Goal: Task Accomplishment & Management: Manage account settings

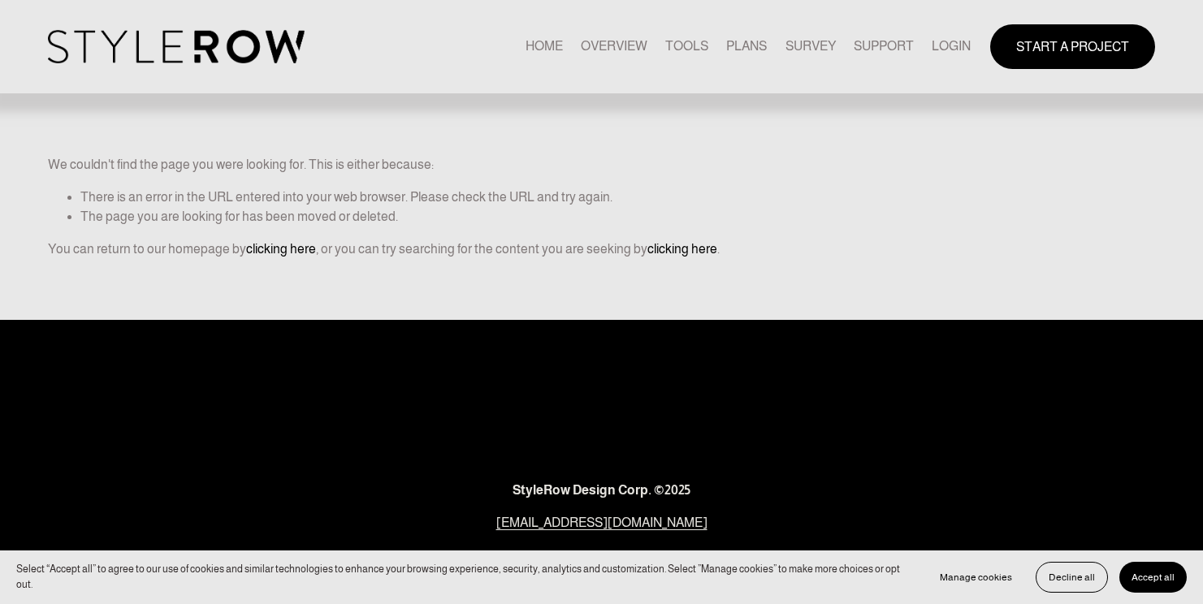
click at [971, 54] on div "START A PROJECT" at bounding box center [1063, 46] width 184 height 45
click at [955, 42] on link "LOGIN" at bounding box center [951, 47] width 39 height 22
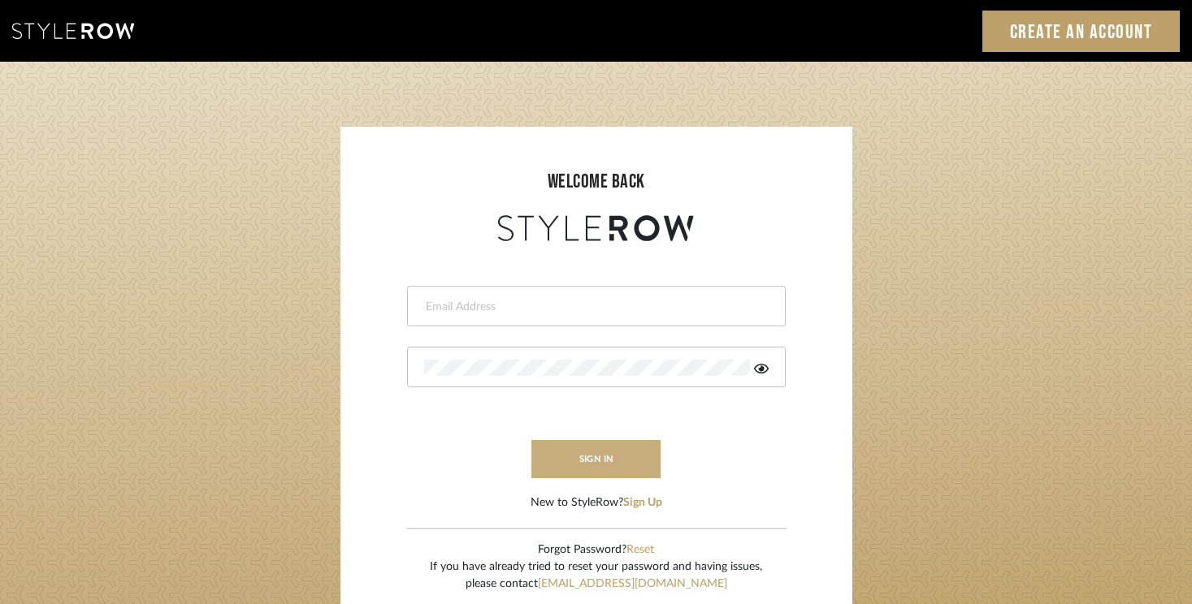
type input "rayeinteriordesign@gmail.com"
click at [577, 457] on button "sign in" at bounding box center [596, 459] width 130 height 38
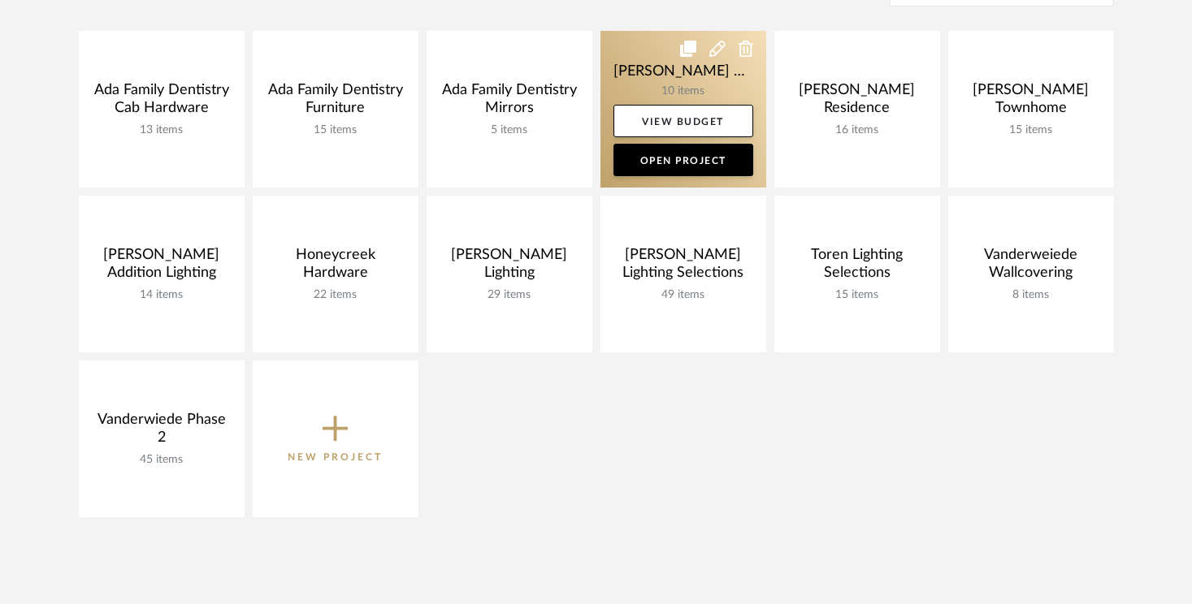
scroll to position [275, 0]
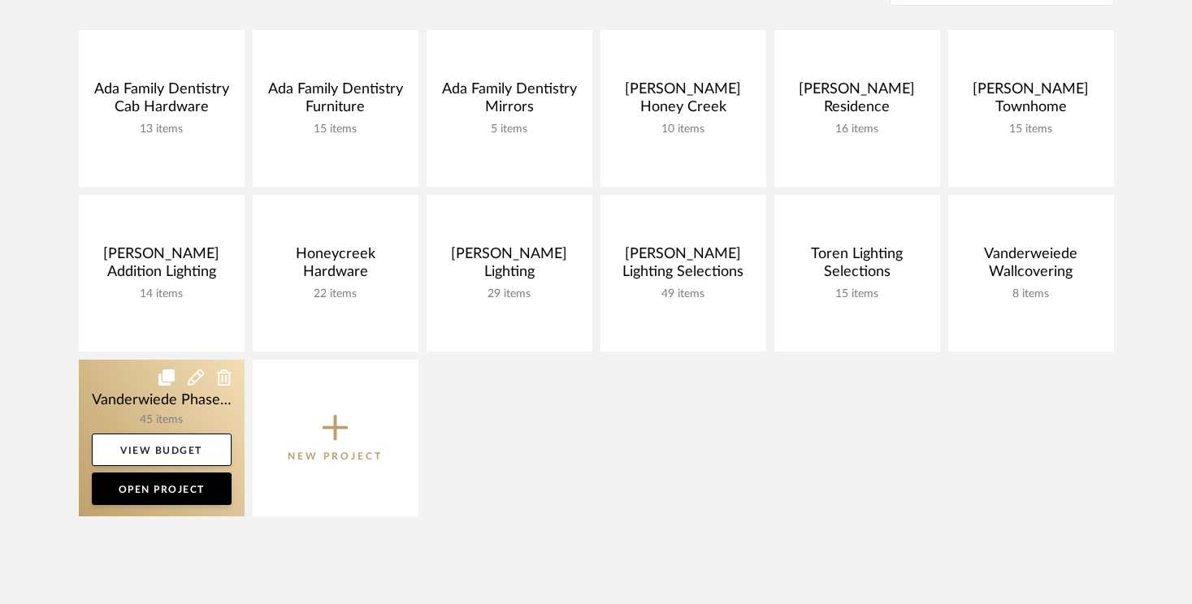
click at [134, 403] on link at bounding box center [162, 438] width 166 height 157
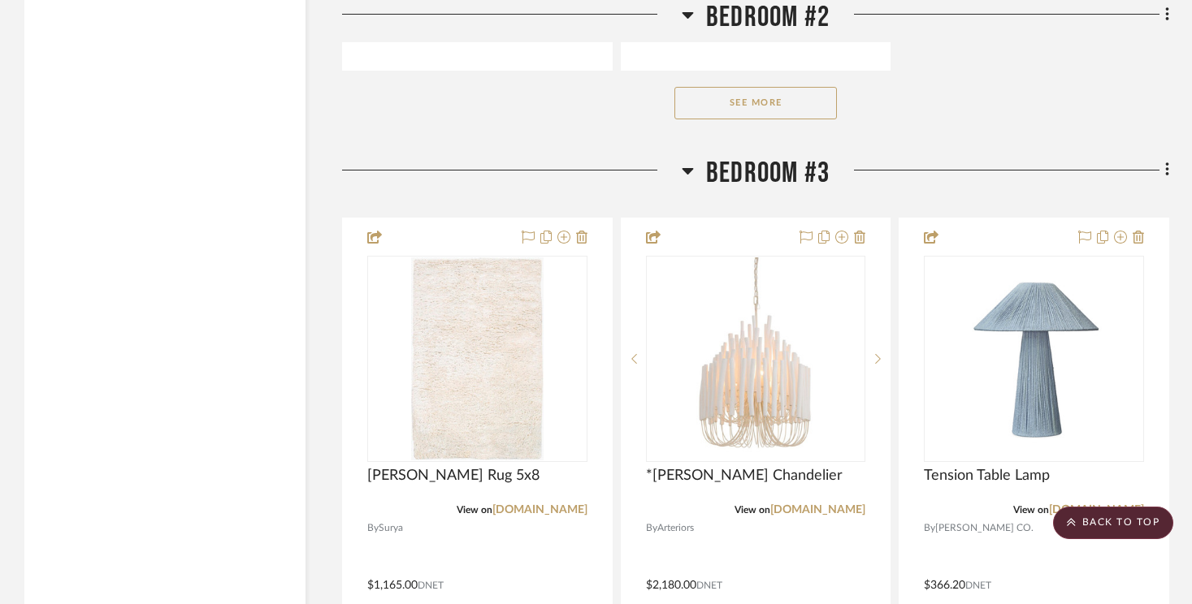
scroll to position [10966, 0]
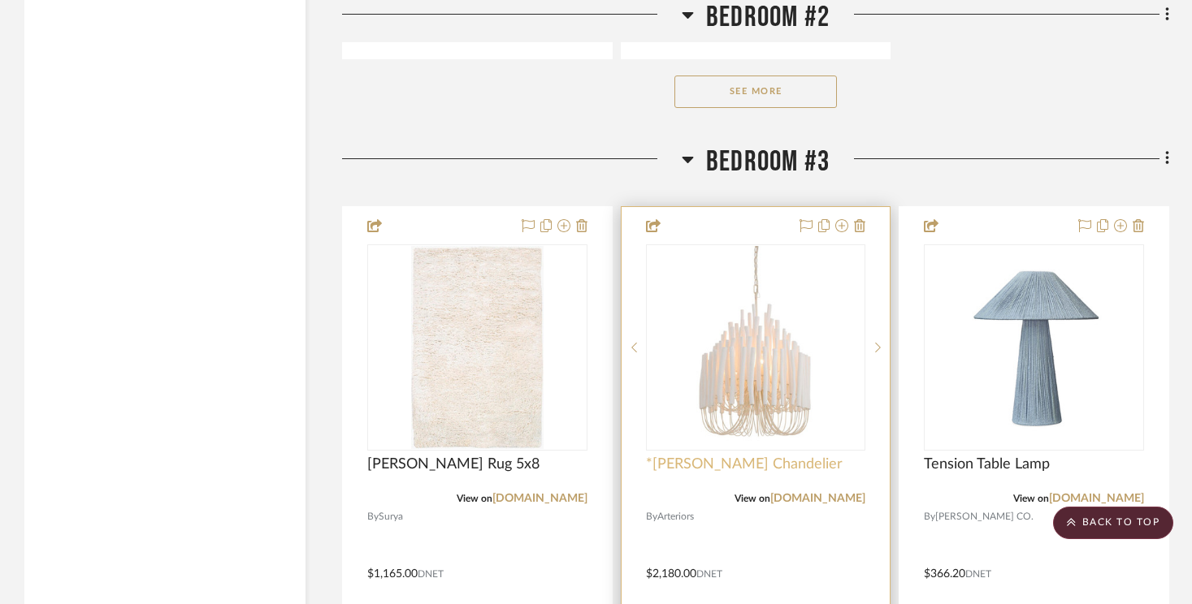
click at [754, 459] on span "*Tilda Small Chandelier" at bounding box center [744, 465] width 197 height 18
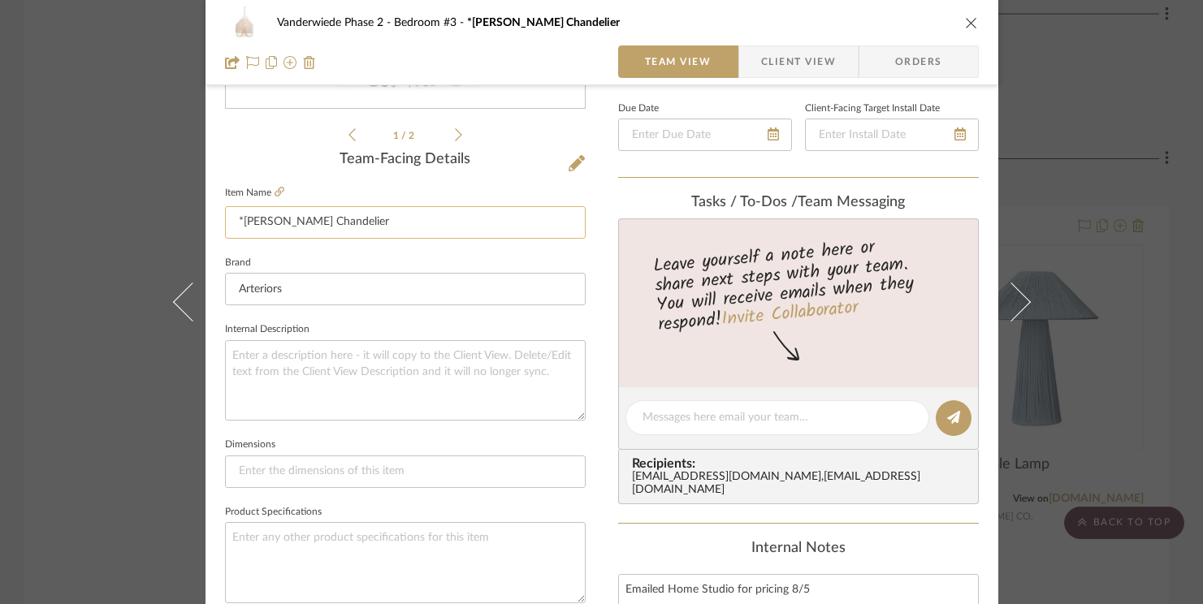
scroll to position [359, 0]
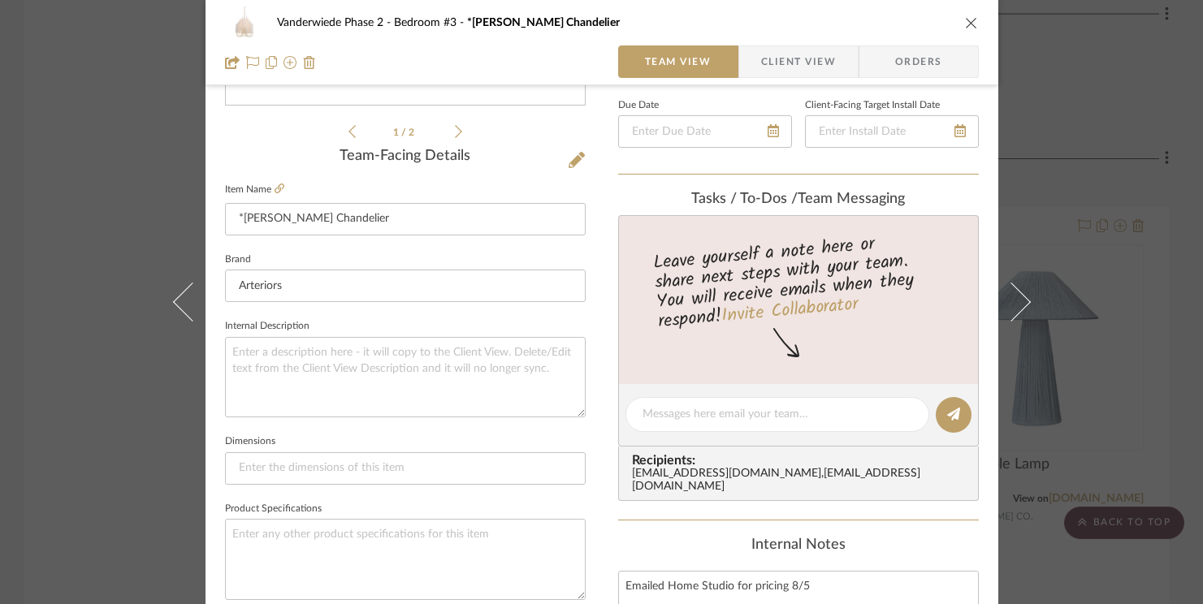
click at [279, 184] on fieldset "Item Name *Tilda Small Chandelier" at bounding box center [405, 207] width 361 height 57
click at [275, 185] on icon at bounding box center [280, 189] width 10 height 10
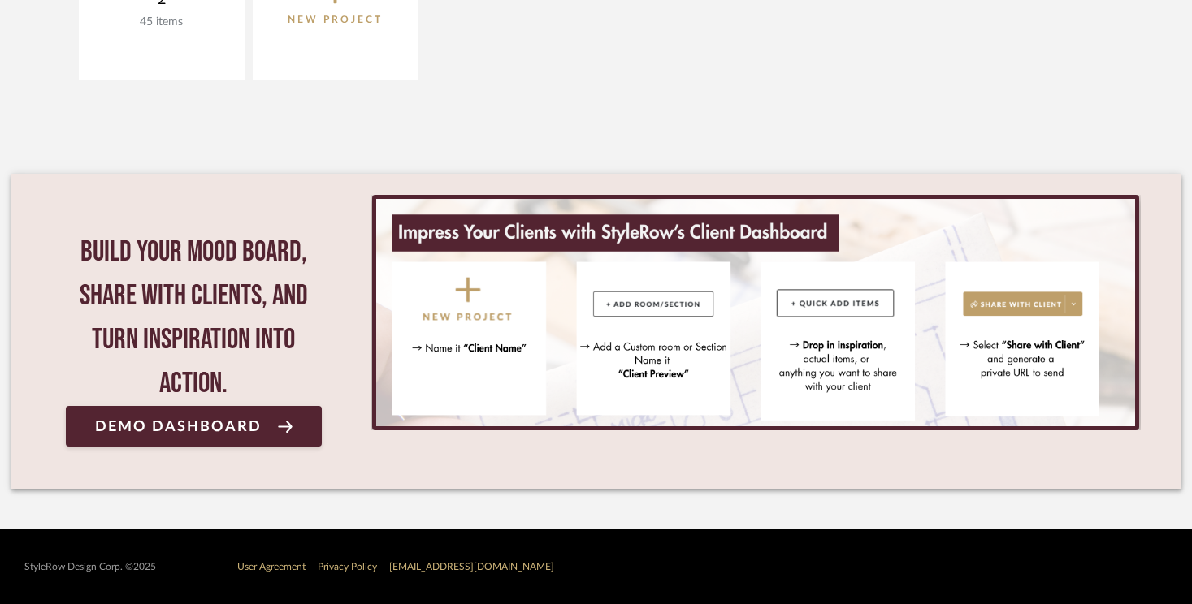
scroll to position [275, 0]
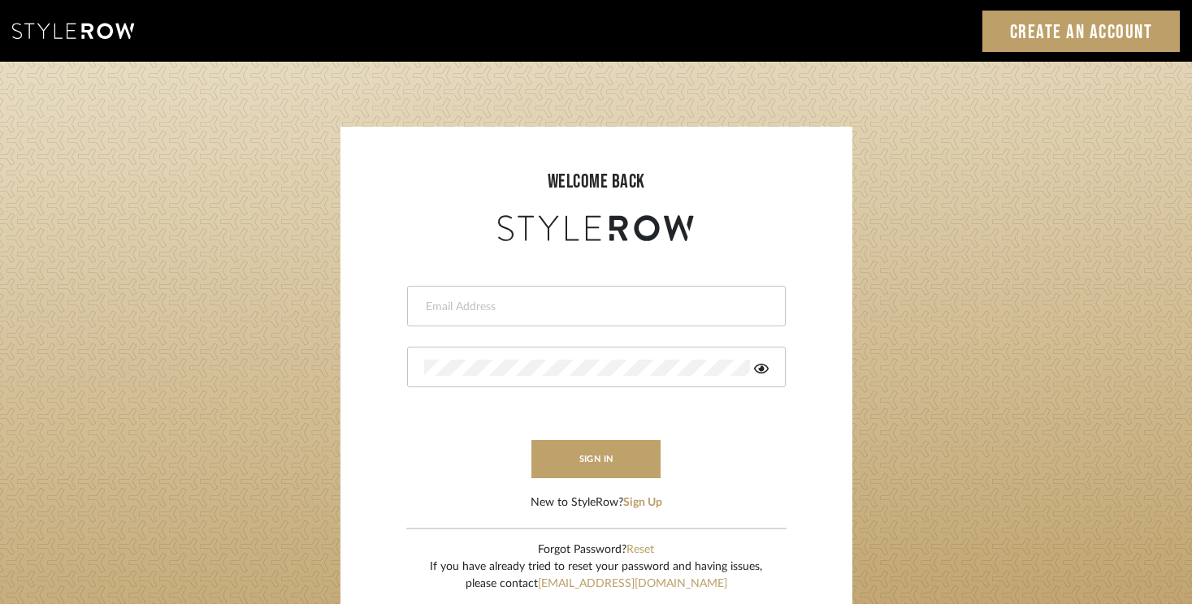
type input "[EMAIL_ADDRESS][DOMAIN_NAME]"
click at [593, 438] on form "[EMAIL_ADDRESS][DOMAIN_NAME] sign in New to StyleRow? Sign Up" at bounding box center [596, 378] width 479 height 266
click at [592, 449] on button "sign in" at bounding box center [596, 459] width 130 height 38
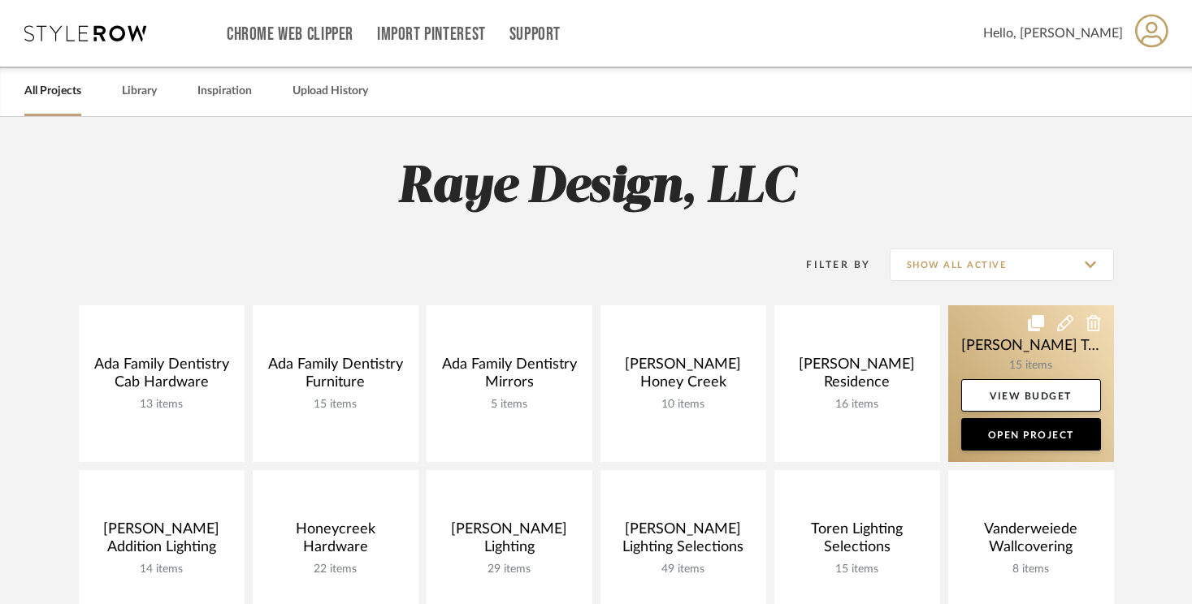
click at [1002, 368] on link at bounding box center [1031, 383] width 166 height 157
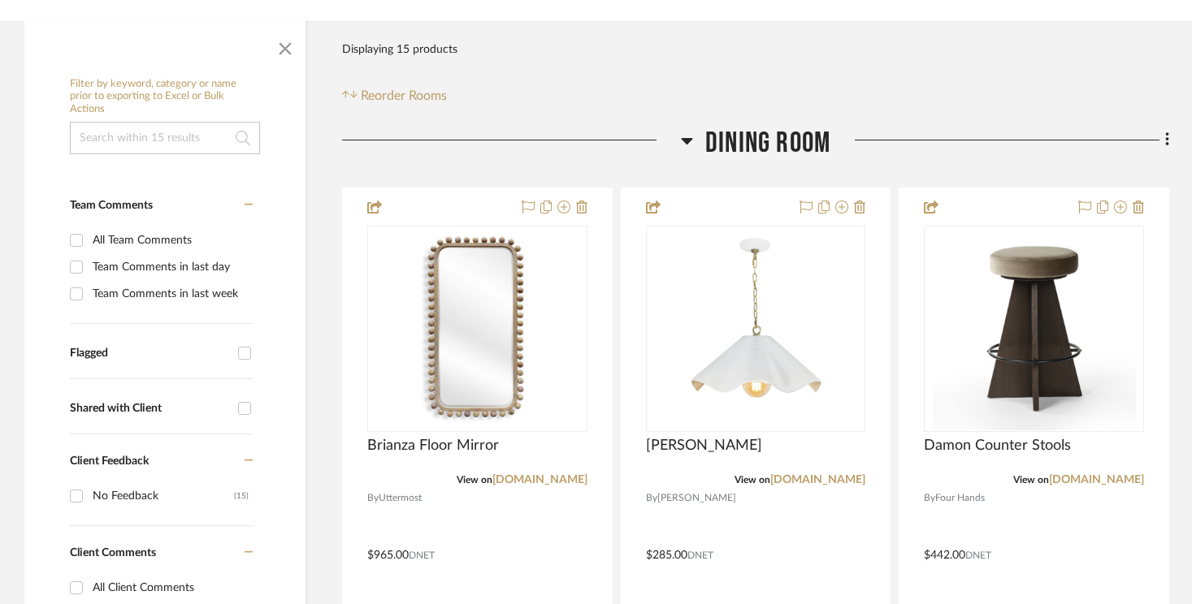
scroll to position [314, 0]
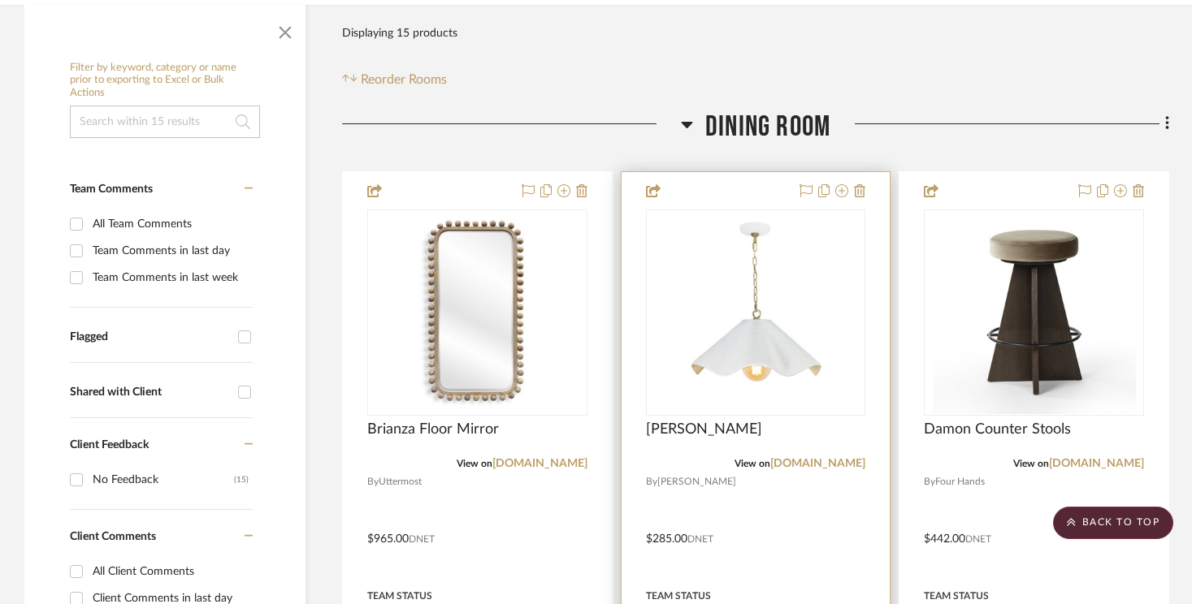
click at [695, 421] on div "[PERSON_NAME]" at bounding box center [756, 439] width 220 height 36
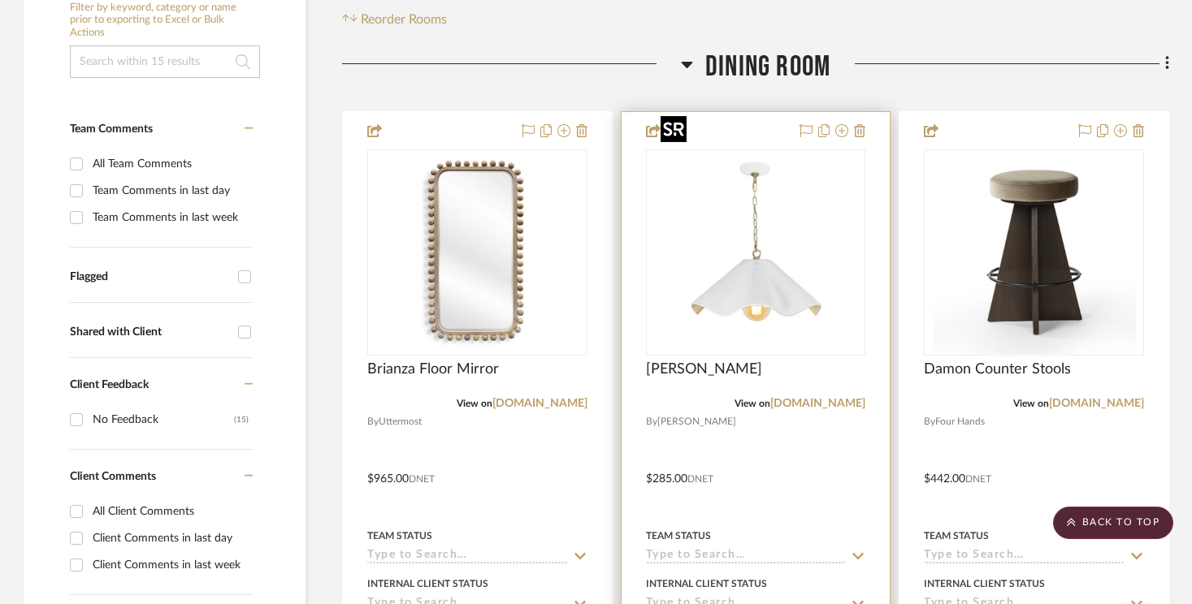
scroll to position [387, 0]
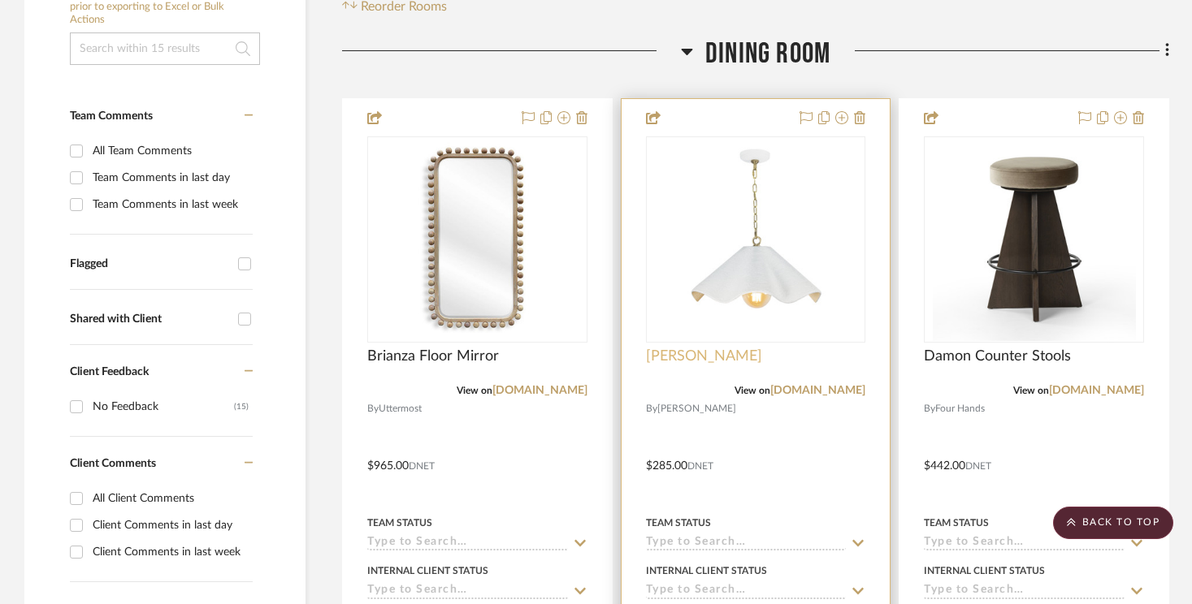
click at [675, 348] on span "[PERSON_NAME]" at bounding box center [704, 357] width 116 height 18
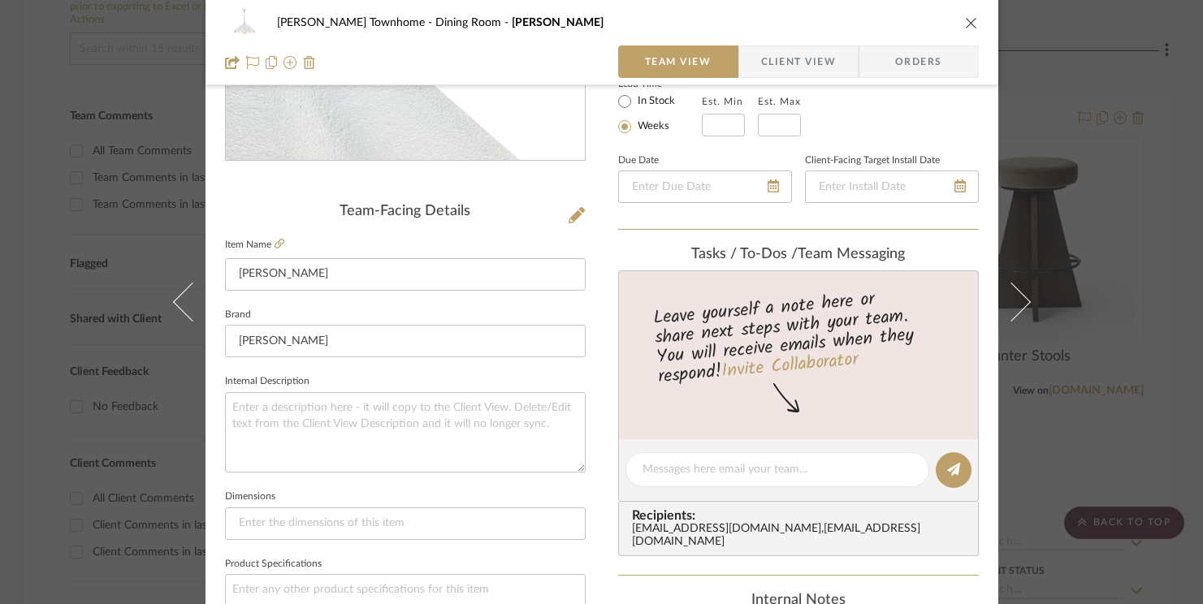
scroll to position [378, 0]
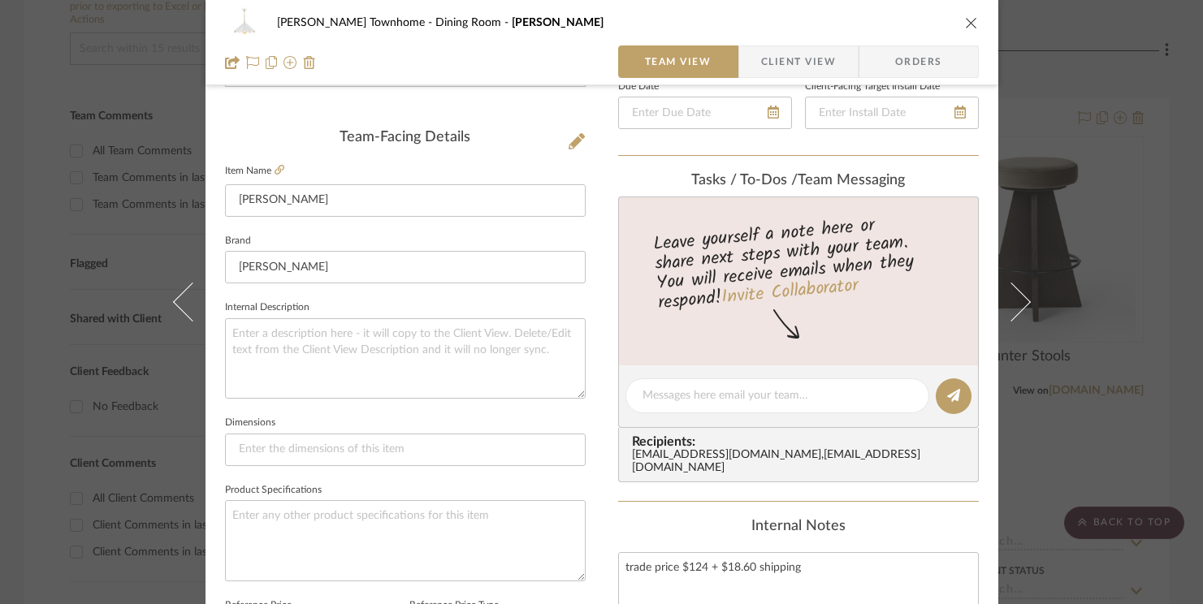
click at [280, 168] on fieldset "Item Name [PERSON_NAME]" at bounding box center [405, 188] width 361 height 57
click at [275, 168] on icon at bounding box center [280, 170] width 10 height 10
click at [965, 17] on icon "close" at bounding box center [971, 22] width 13 height 13
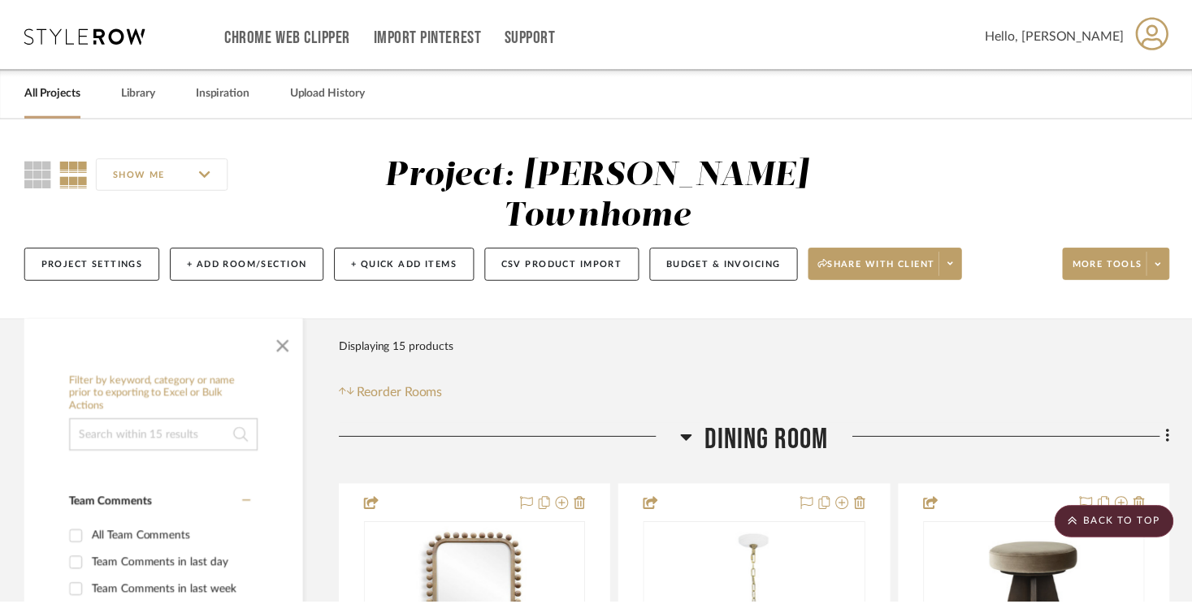
scroll to position [387, 0]
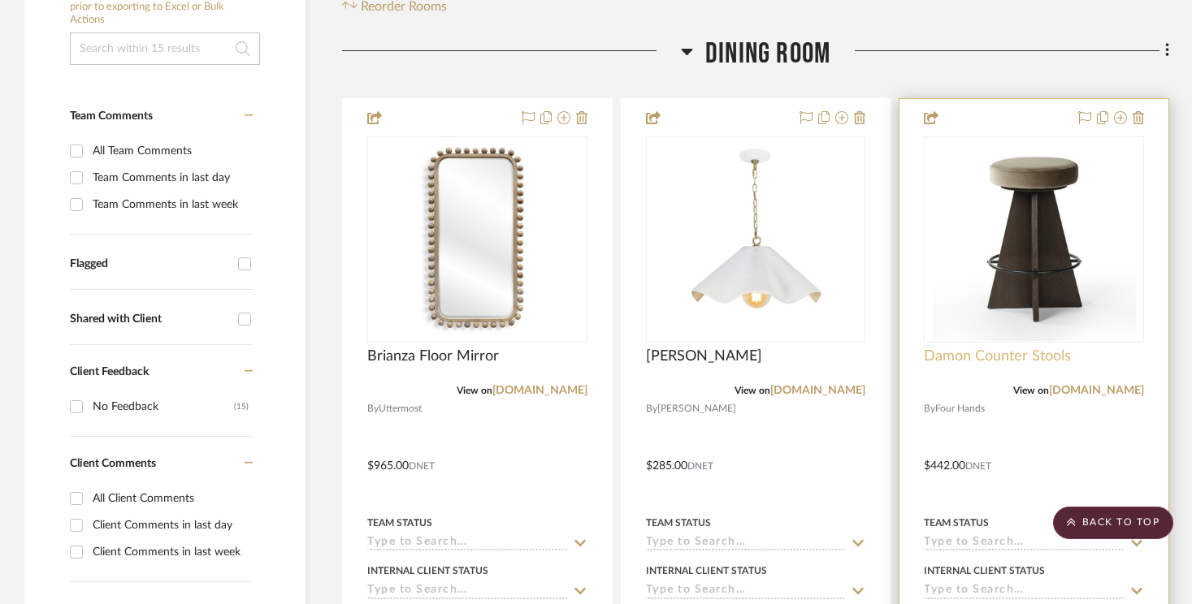
click at [990, 348] on span "Damon Counter Stools" at bounding box center [997, 357] width 147 height 18
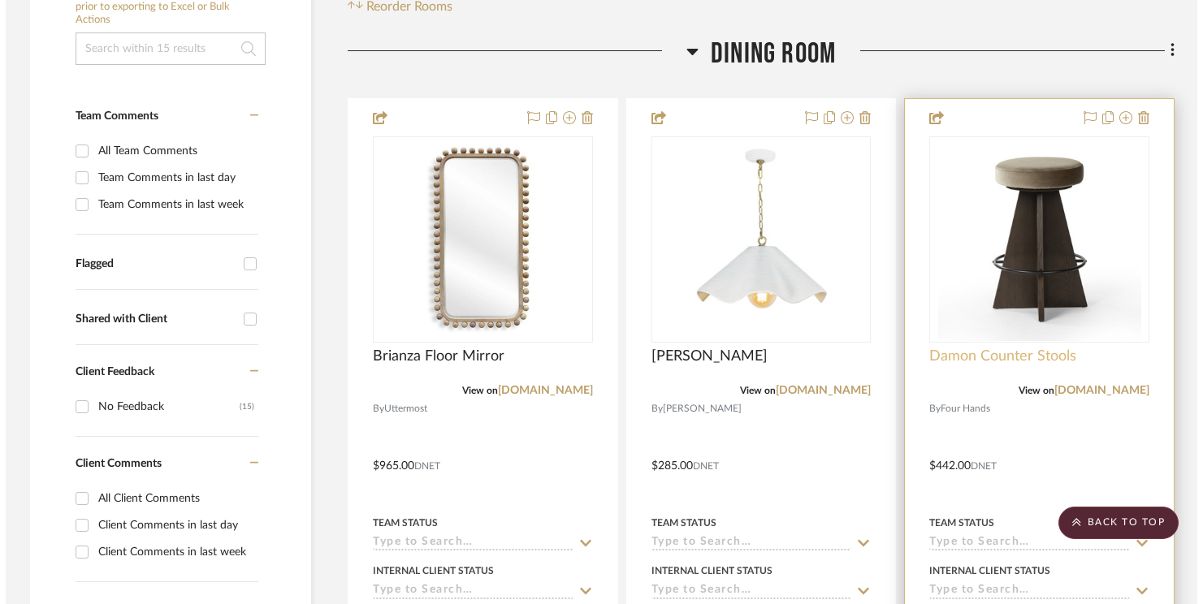
scroll to position [0, 0]
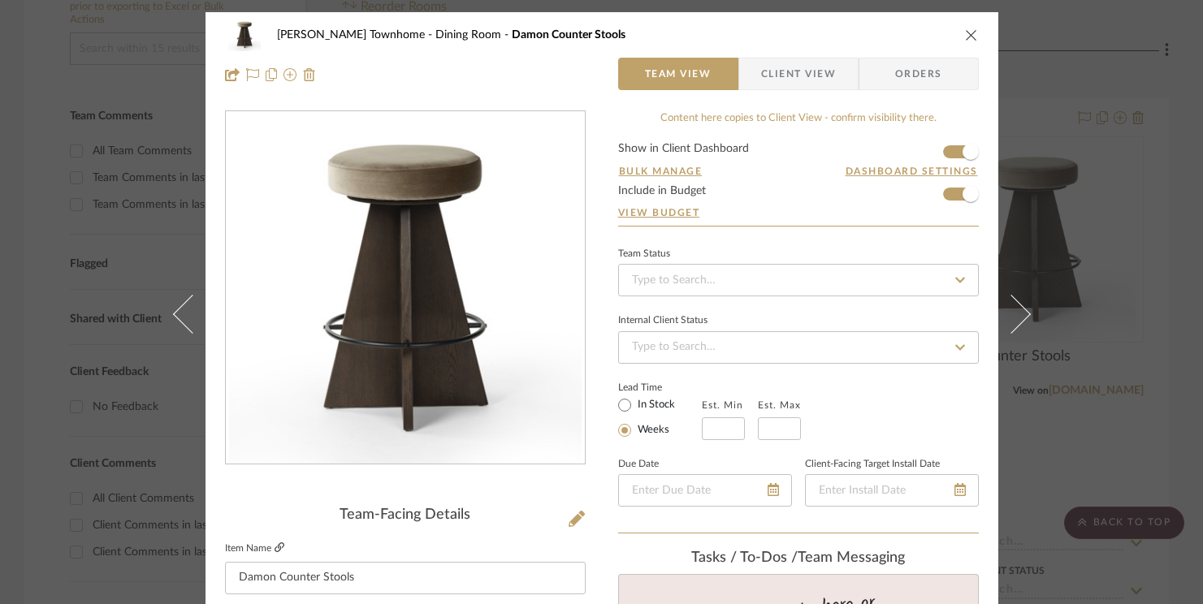
click at [277, 545] on icon at bounding box center [280, 548] width 10 height 10
click at [973, 32] on div "[PERSON_NAME] Townhome Dining Room Damon Counter Stools Team View Client View O…" at bounding box center [602, 54] width 793 height 85
click at [970, 32] on icon "close" at bounding box center [971, 34] width 13 height 13
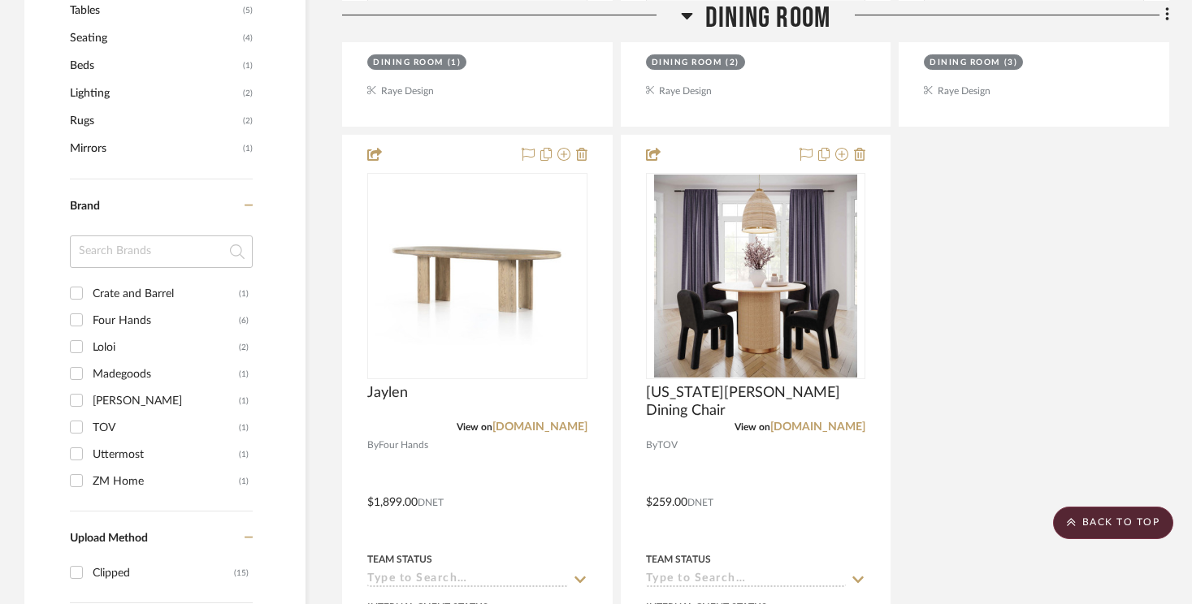
scroll to position [1098, 0]
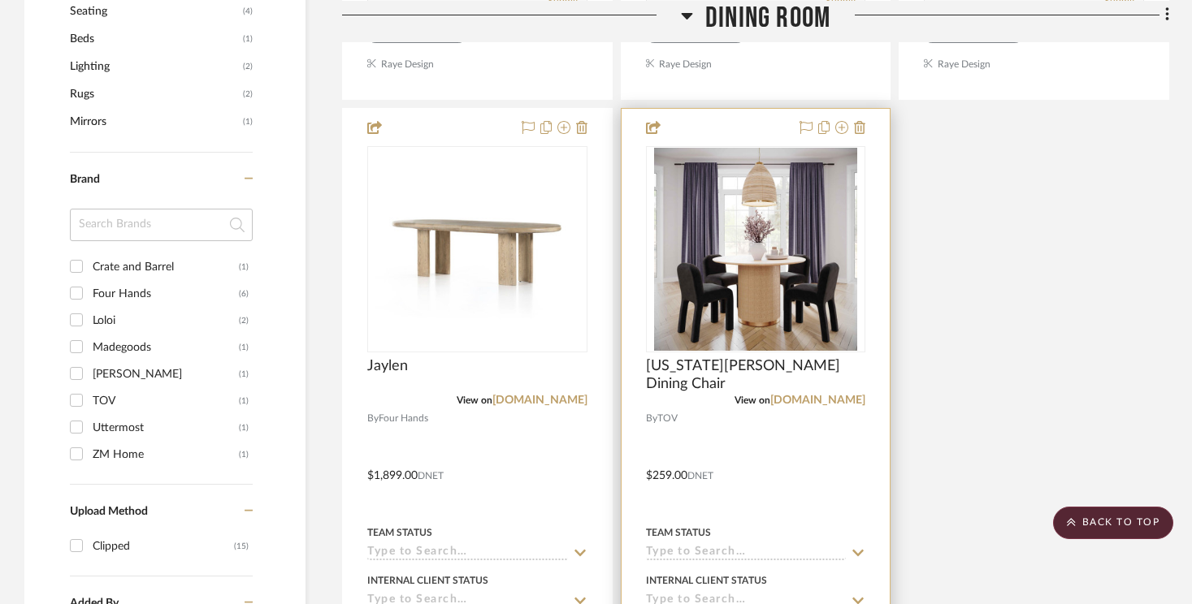
click at [800, 311] on div at bounding box center [756, 464] width 269 height 711
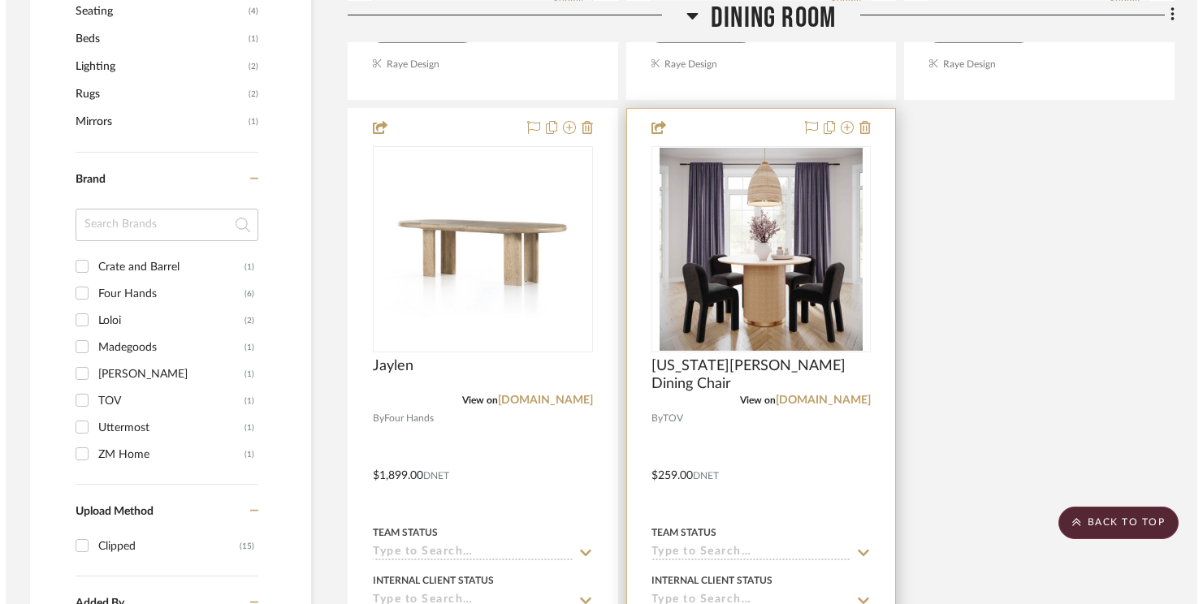
scroll to position [0, 0]
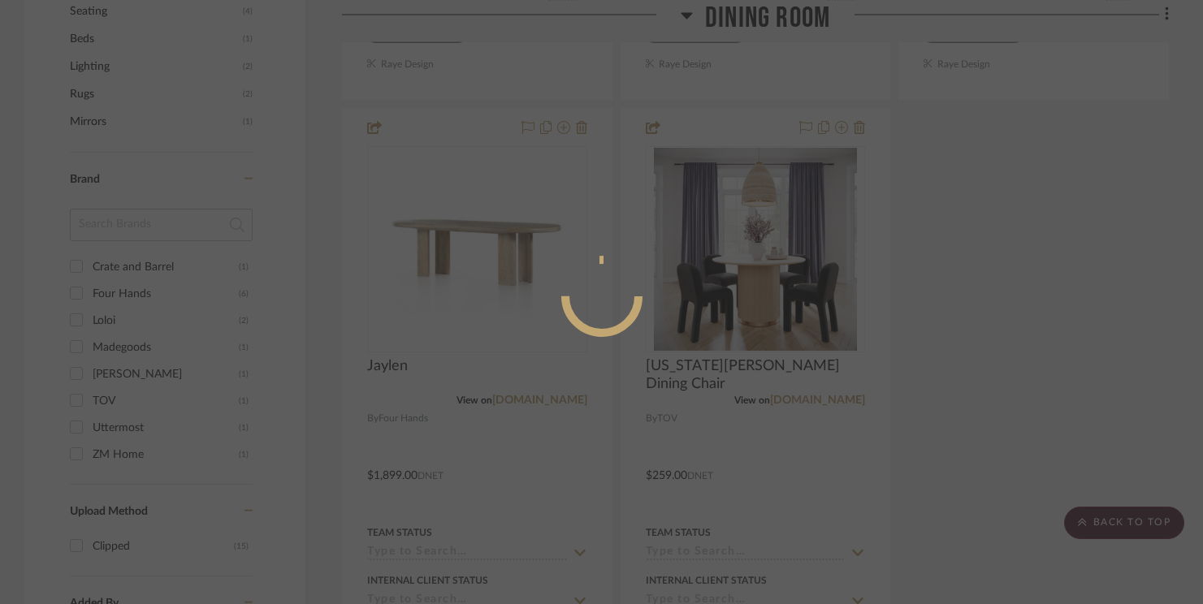
click at [799, 319] on div at bounding box center [601, 302] width 1203 height 604
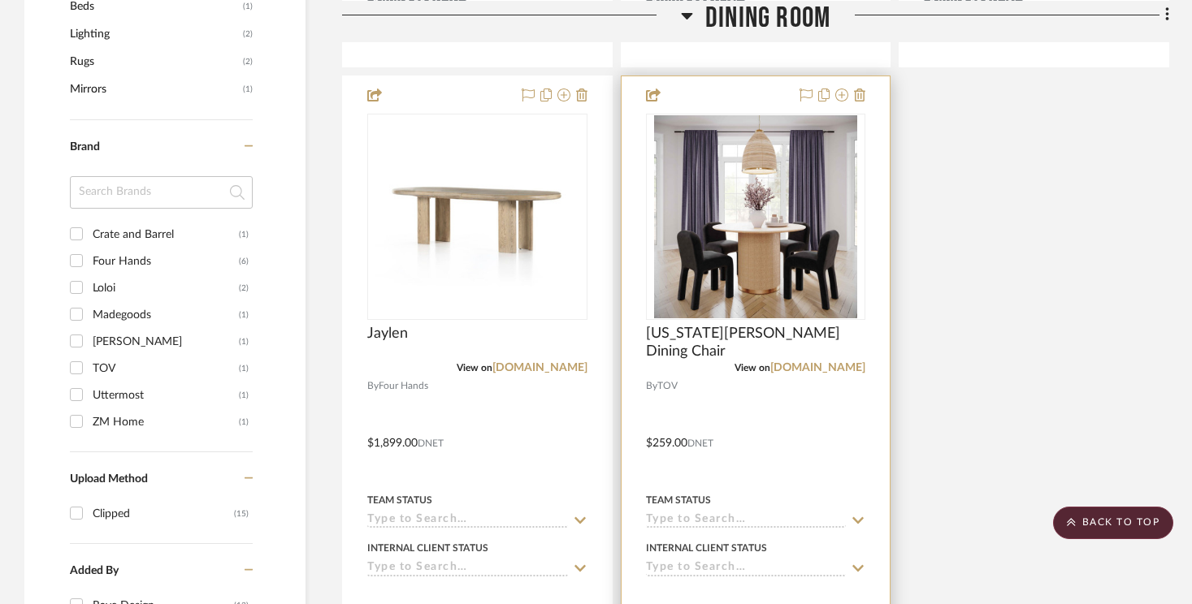
scroll to position [1131, 0]
click at [717, 324] on span "[US_STATE][PERSON_NAME] Dining Chair" at bounding box center [756, 342] width 220 height 36
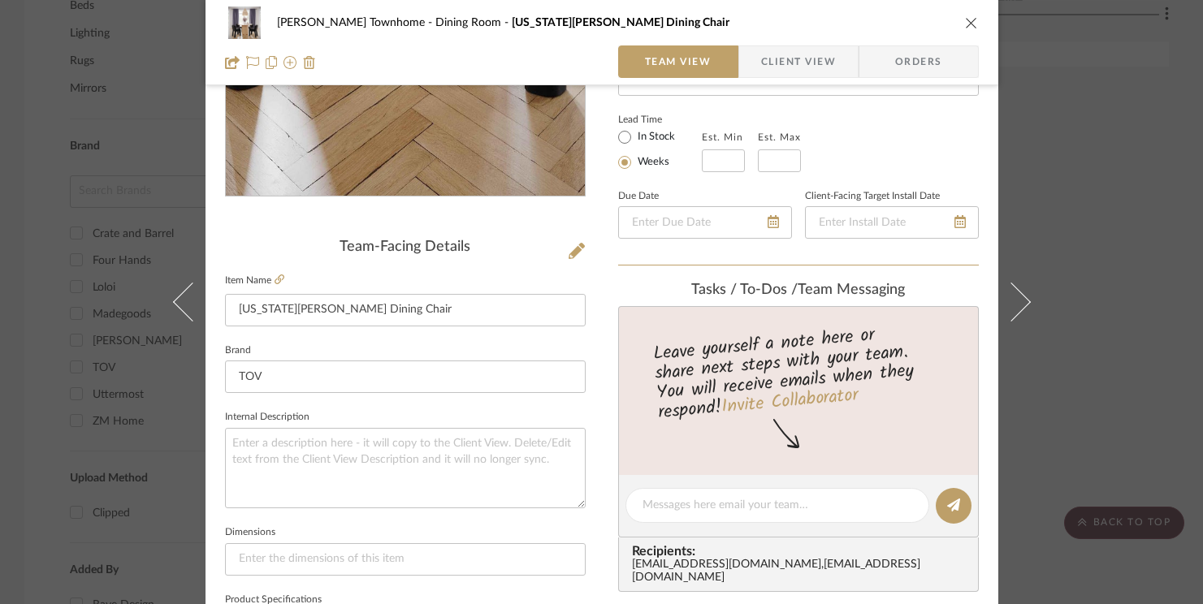
scroll to position [297, 0]
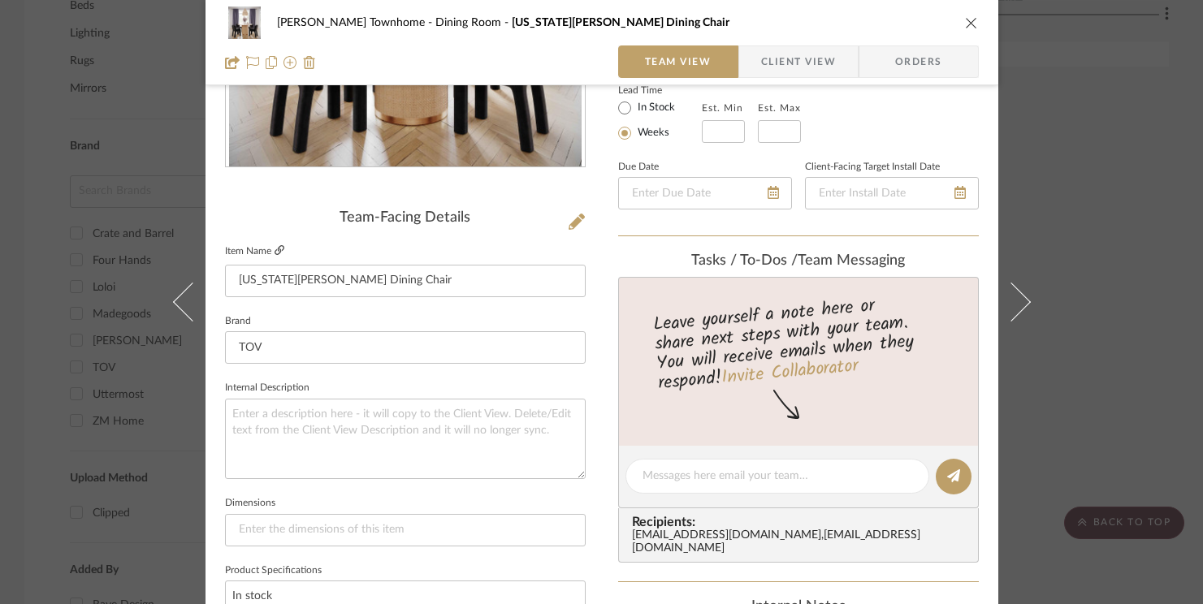
click at [276, 253] on icon at bounding box center [280, 250] width 10 height 10
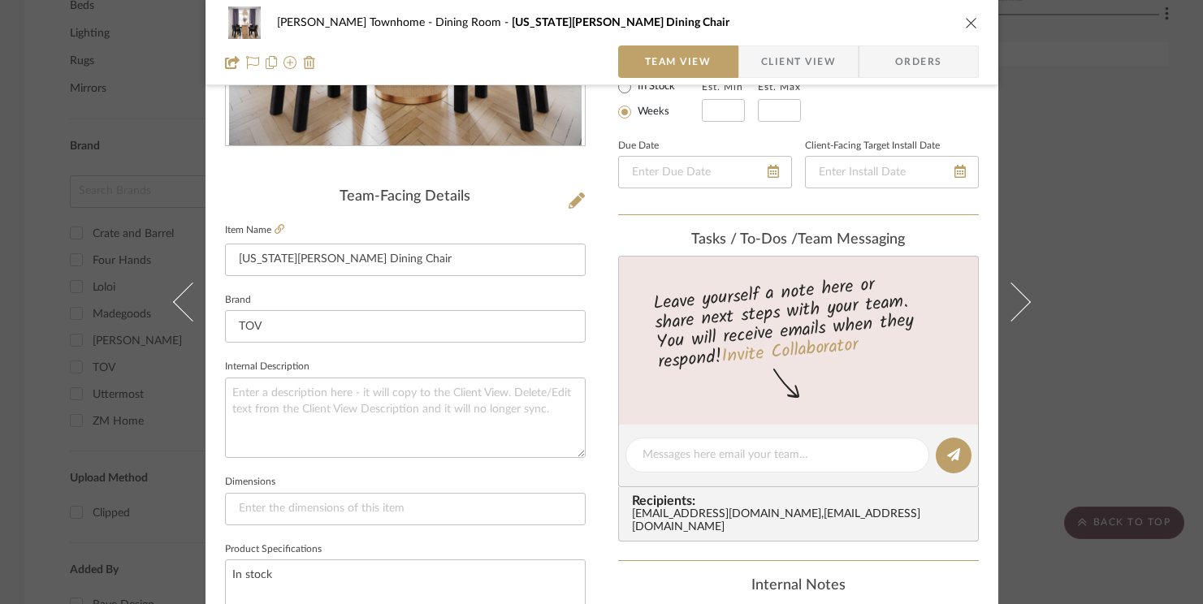
scroll to position [338, 0]
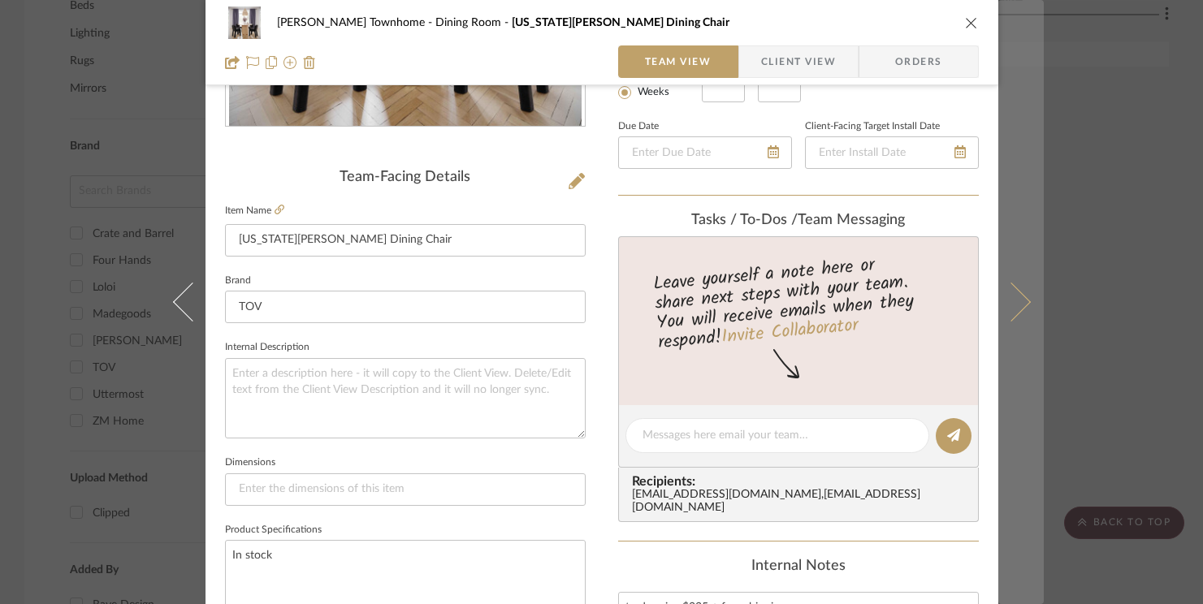
click at [1000, 291] on icon at bounding box center [1010, 302] width 39 height 39
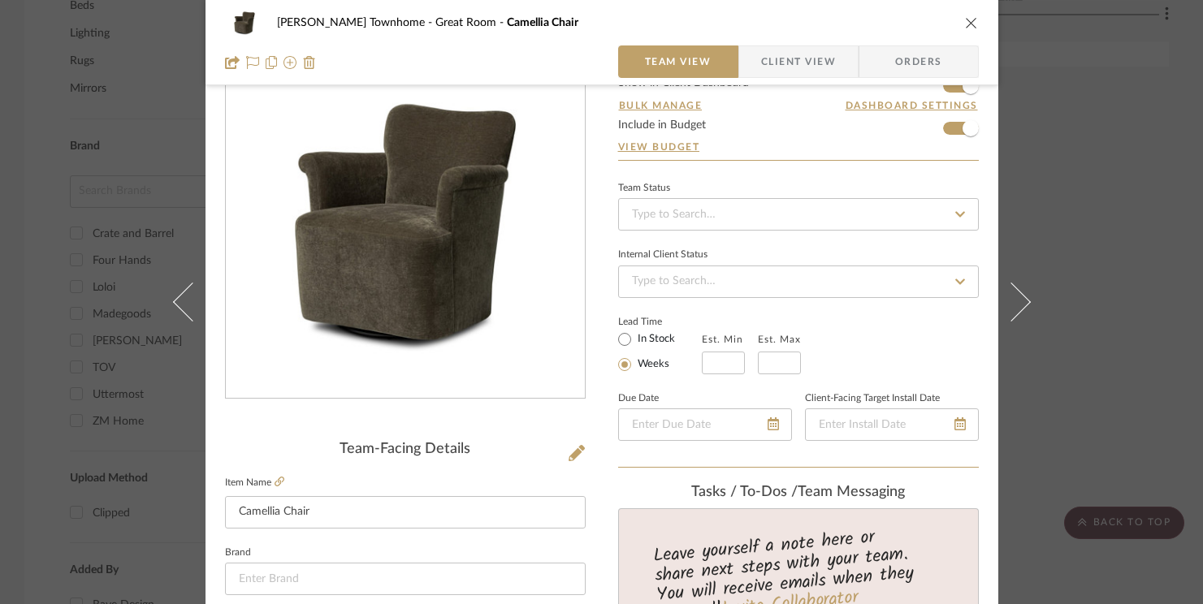
scroll to position [68, 0]
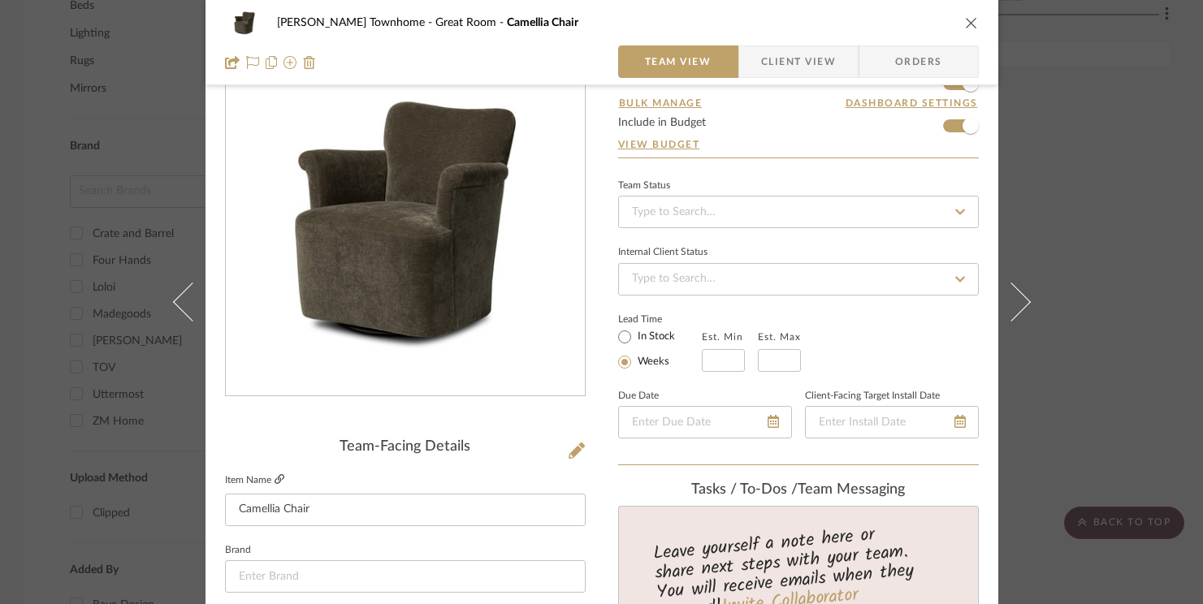
click at [275, 480] on icon at bounding box center [280, 479] width 10 height 10
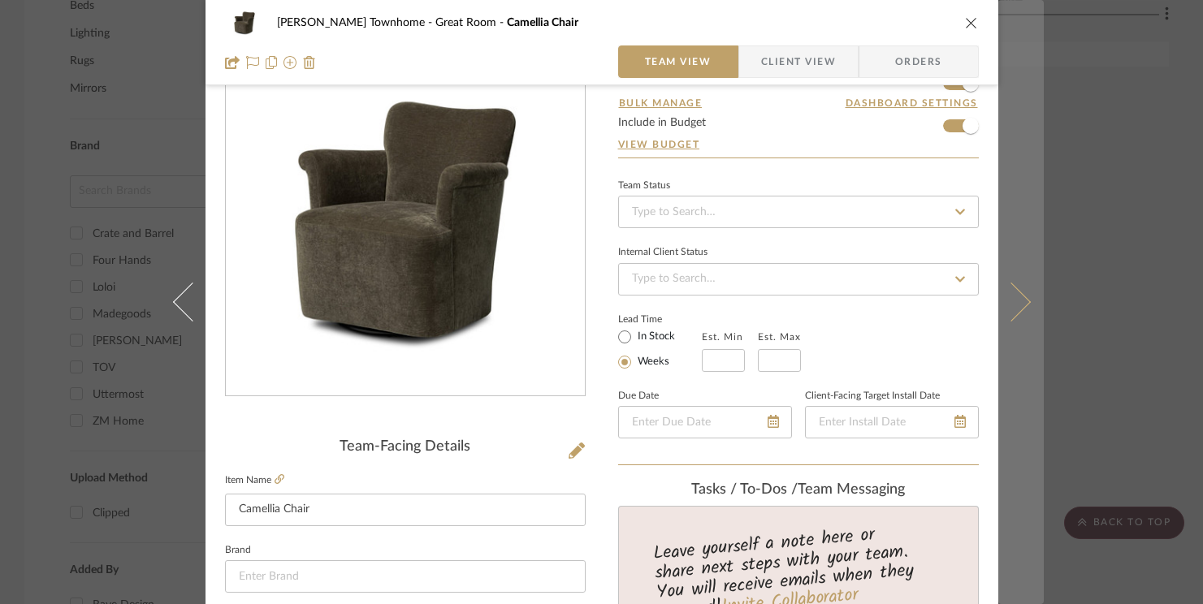
click at [1001, 296] on icon at bounding box center [1010, 302] width 39 height 39
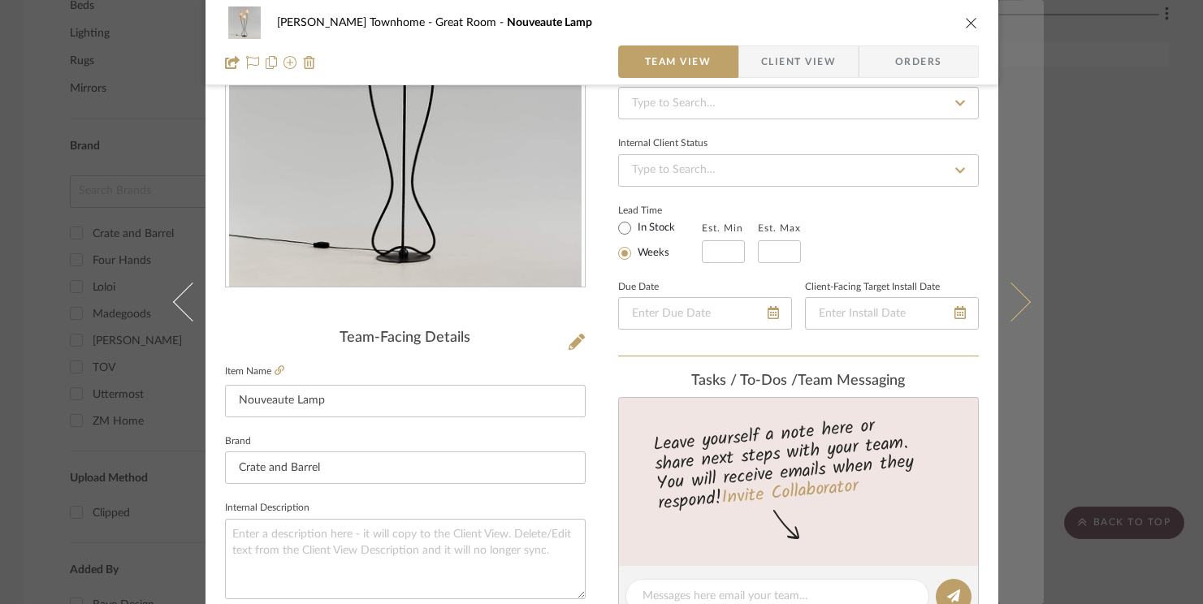
click at [1007, 301] on icon at bounding box center [1010, 302] width 39 height 39
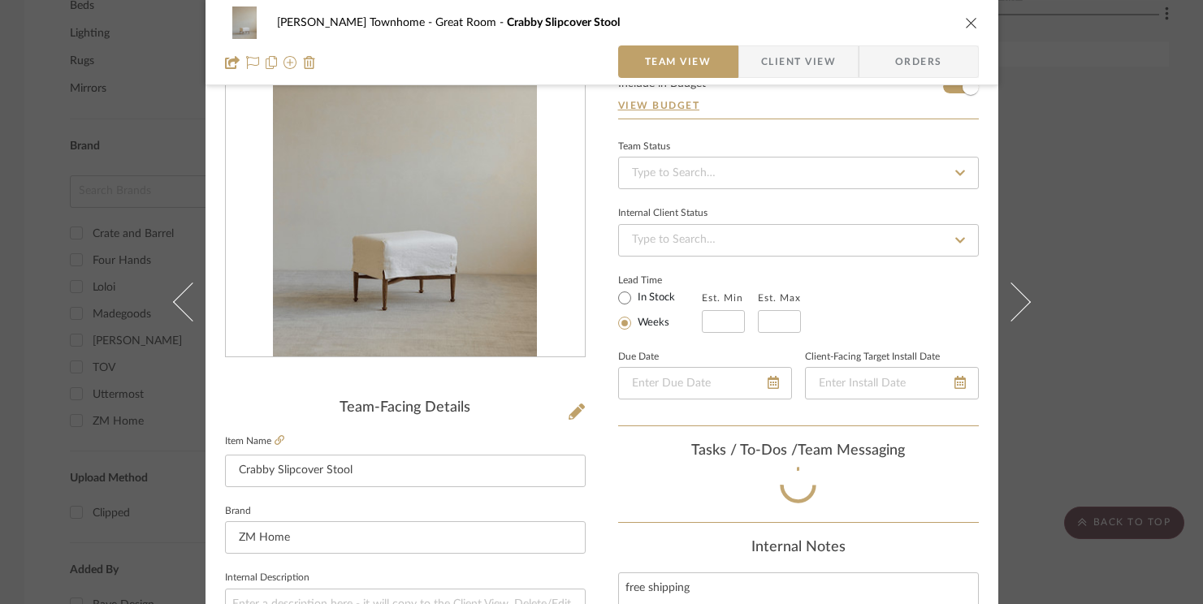
scroll to position [177, 0]
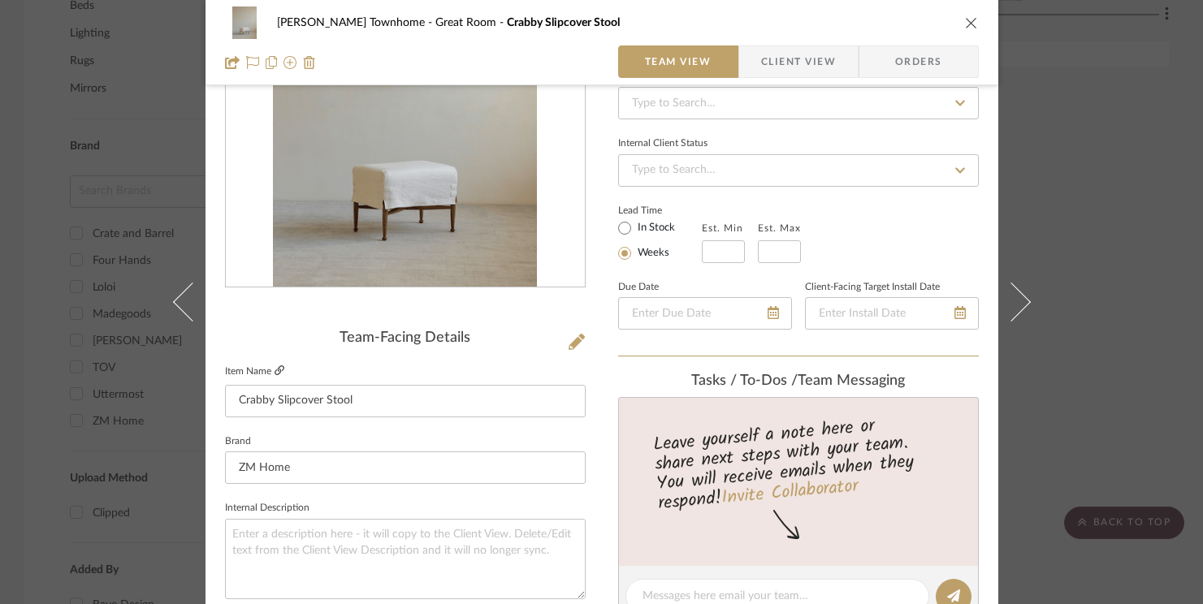
click at [275, 366] on fa-icon at bounding box center [280, 371] width 10 height 10
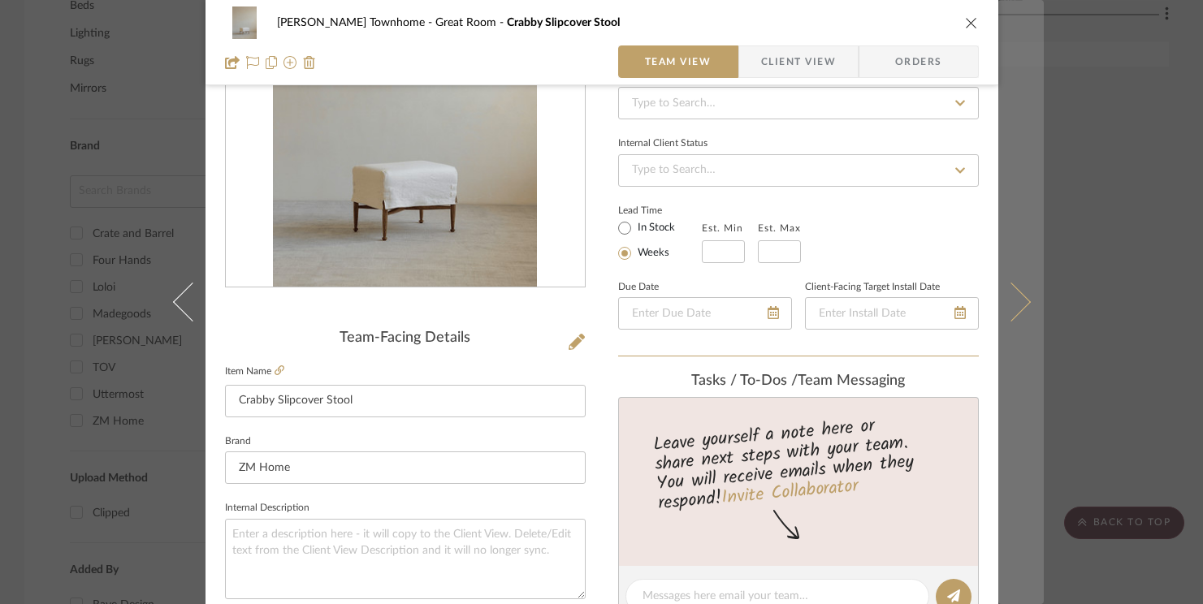
click at [1011, 304] on icon at bounding box center [1010, 302] width 39 height 39
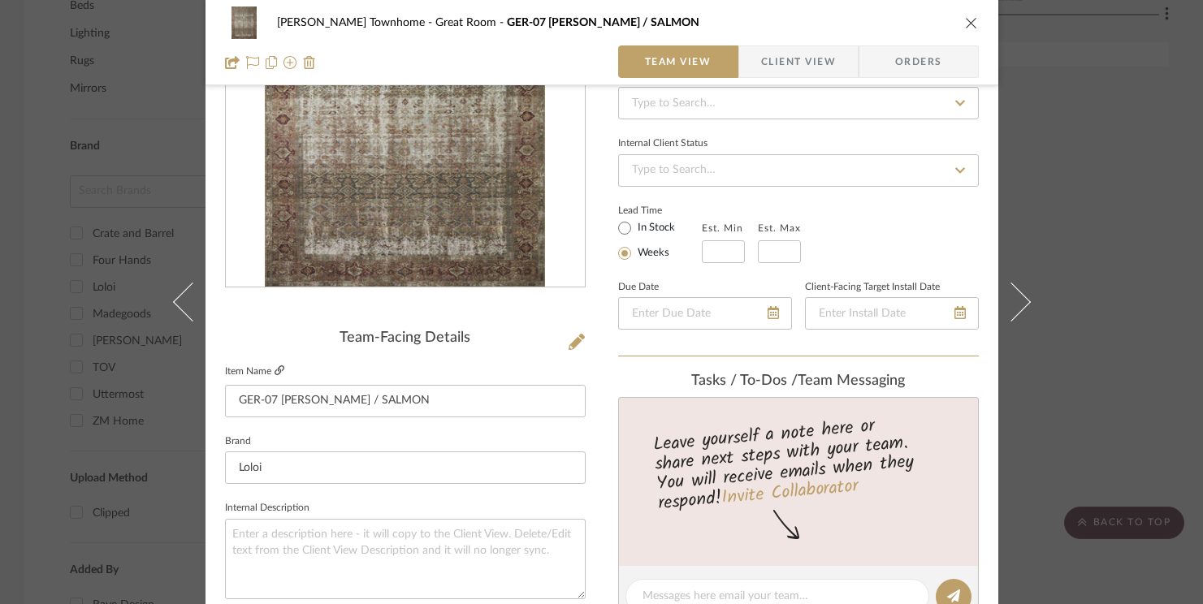
click at [275, 368] on icon at bounding box center [280, 371] width 10 height 10
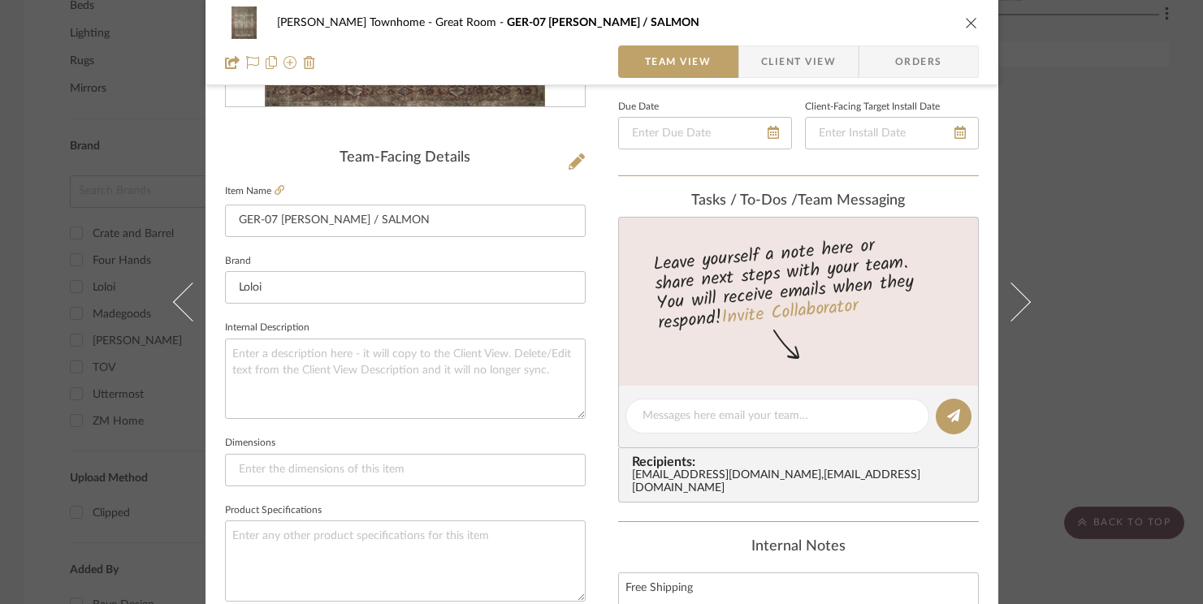
scroll to position [353, 0]
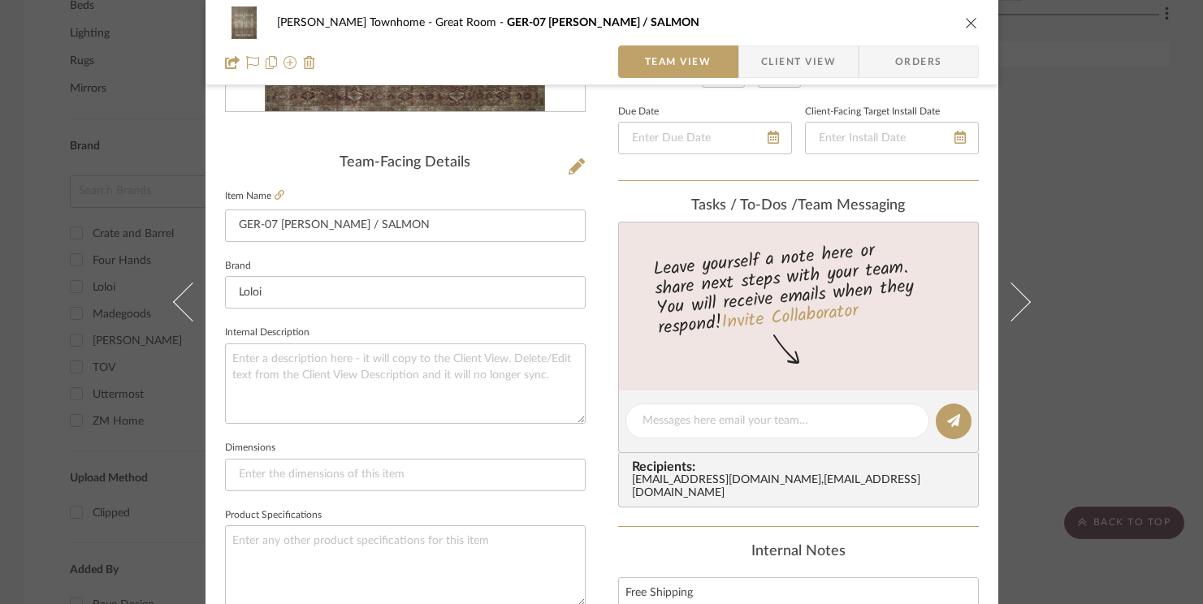
click at [967, 14] on div "[PERSON_NAME] Townhome Great Room GER-07 [PERSON_NAME] / SALMON" at bounding box center [602, 22] width 754 height 32
click at [967, 17] on icon "close" at bounding box center [971, 22] width 13 height 13
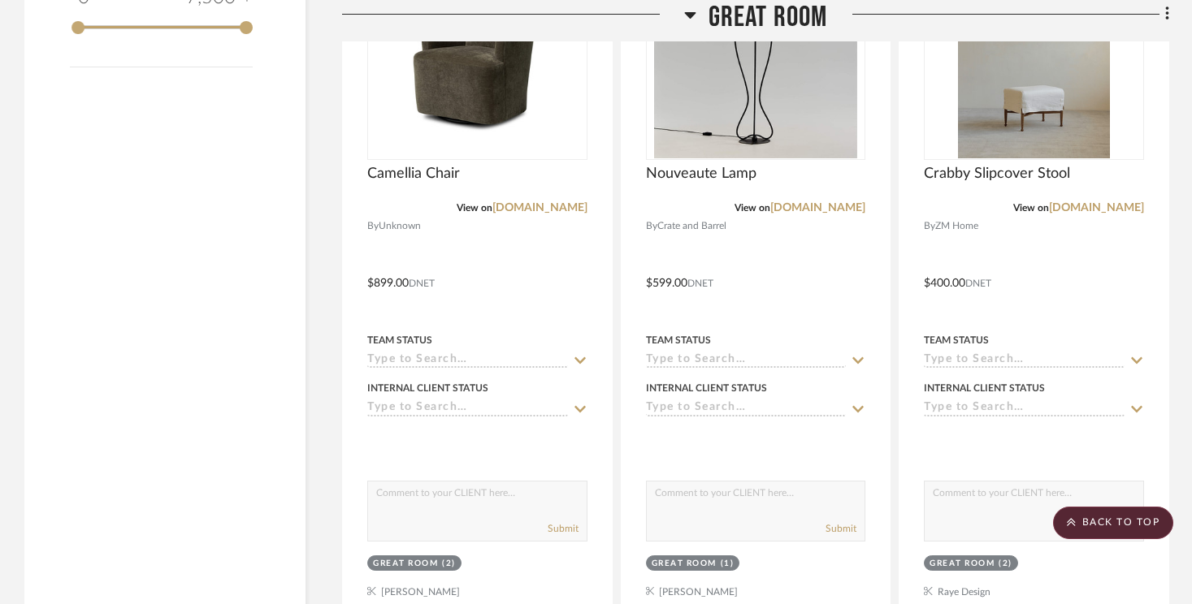
scroll to position [2015, 0]
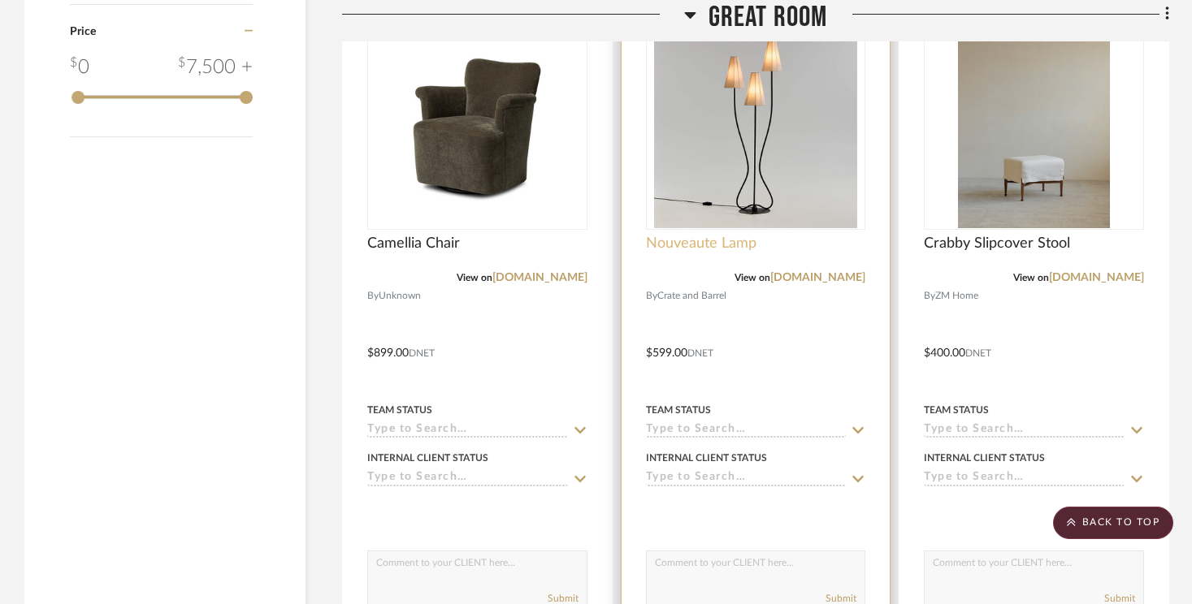
click at [716, 235] on span "Nouveaute Lamp" at bounding box center [701, 244] width 110 height 18
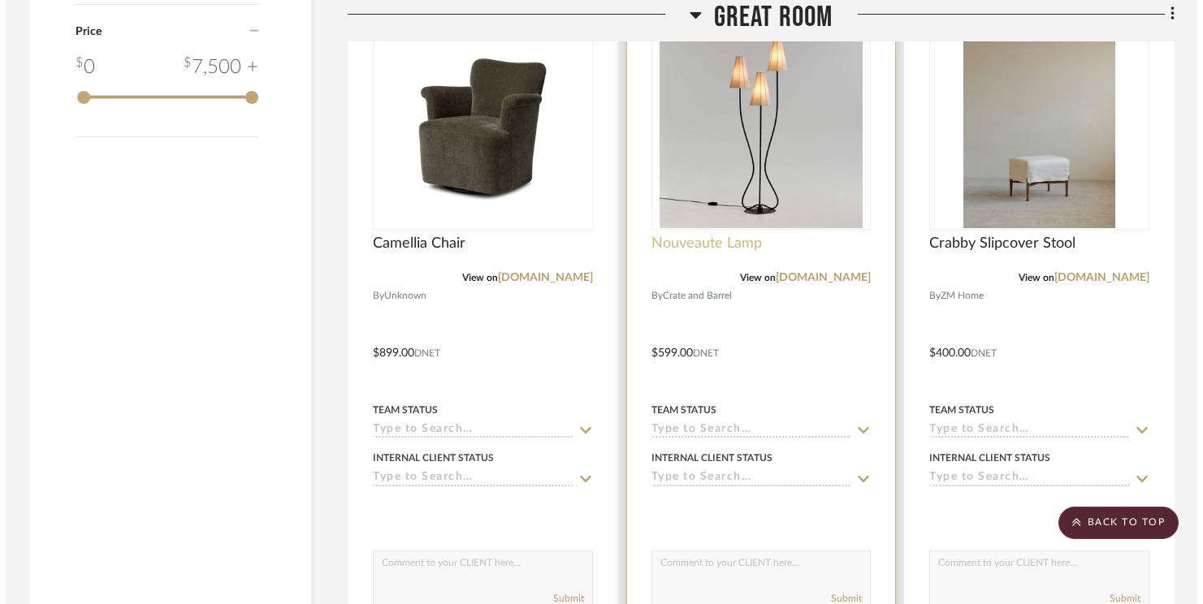
scroll to position [0, 0]
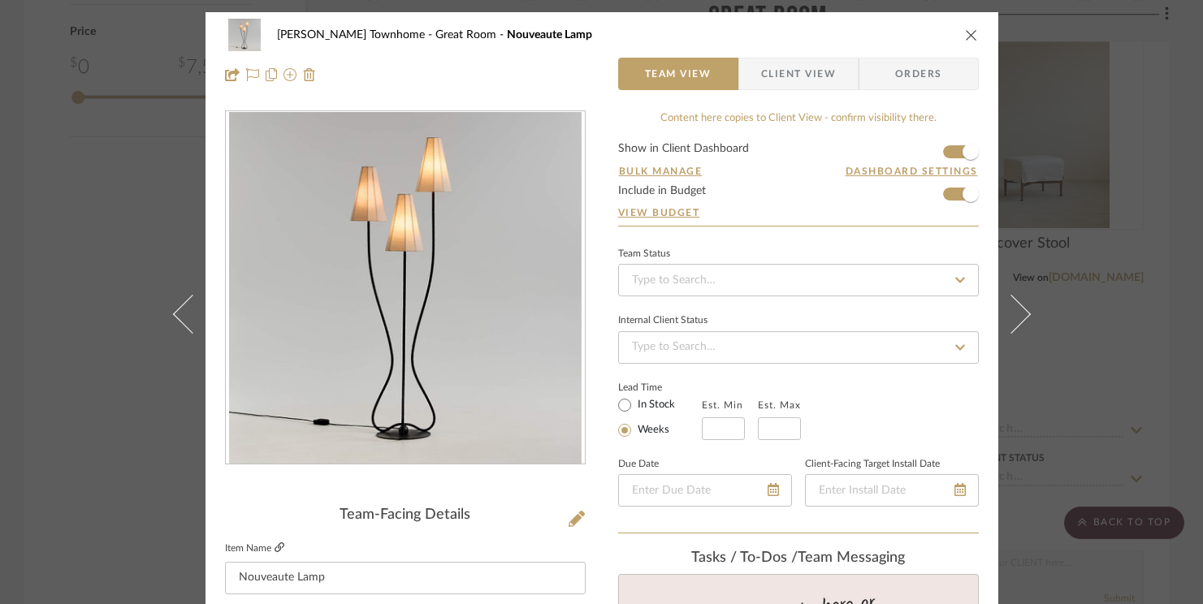
click at [277, 547] on icon at bounding box center [280, 548] width 10 height 10
click at [966, 35] on icon "close" at bounding box center [971, 34] width 13 height 13
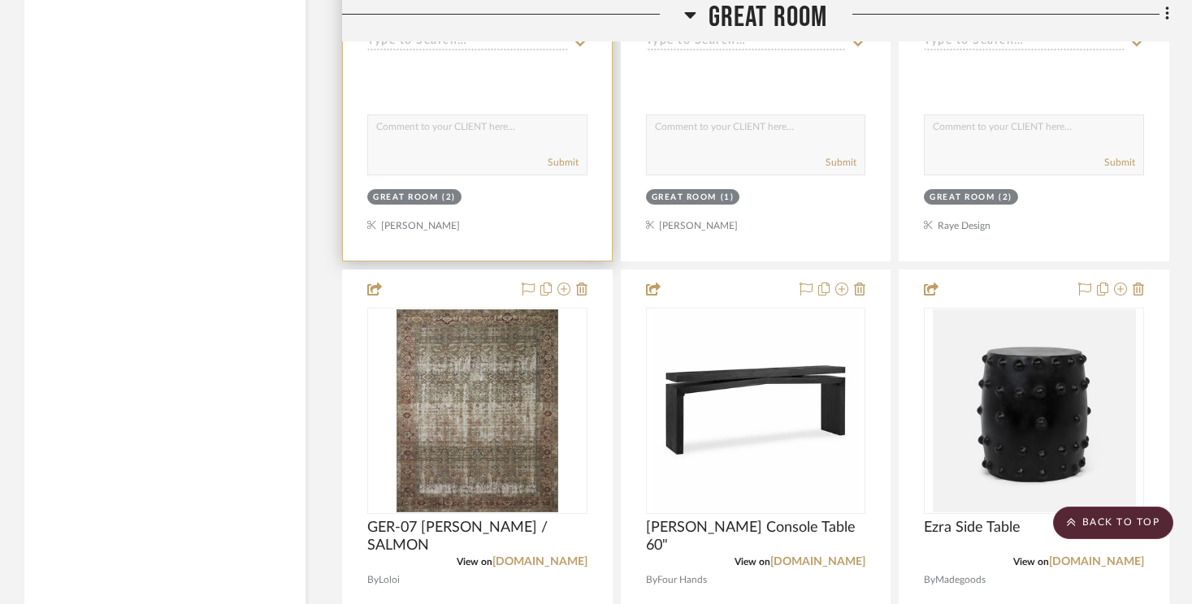
scroll to position [2671, 0]
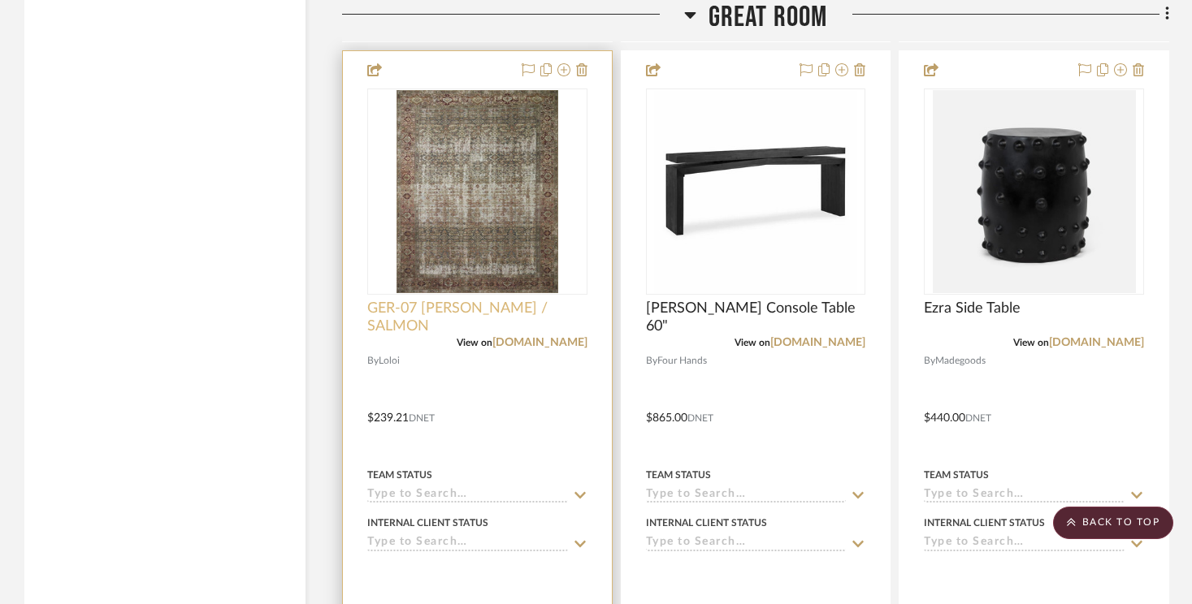
click at [518, 300] on span "GER-07 [PERSON_NAME] / SALMON" at bounding box center [477, 318] width 220 height 36
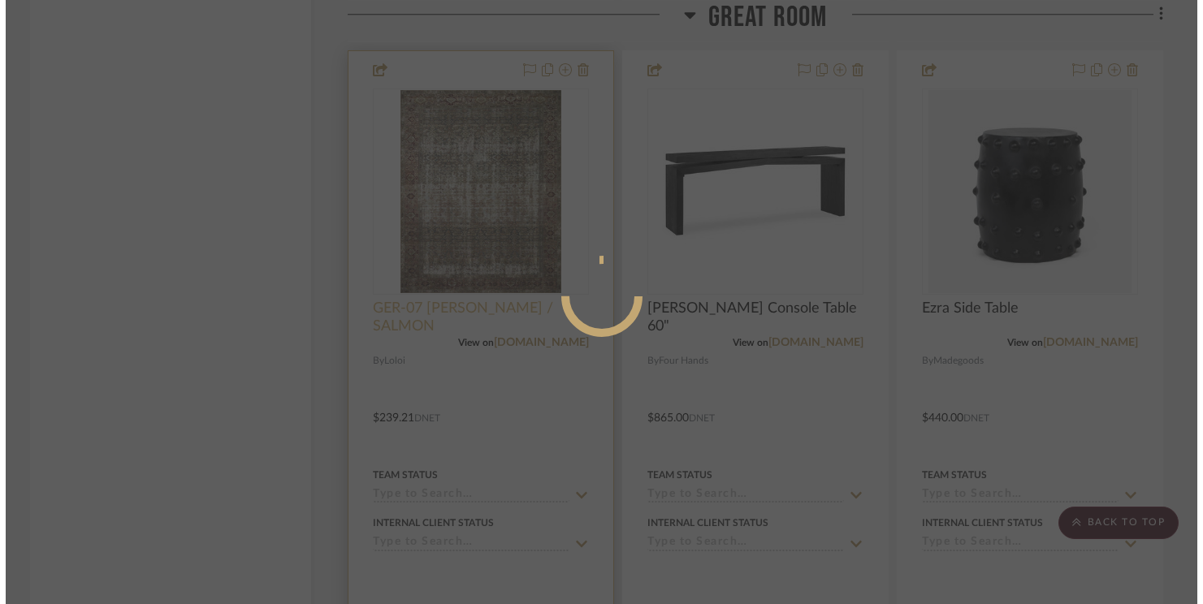
scroll to position [0, 0]
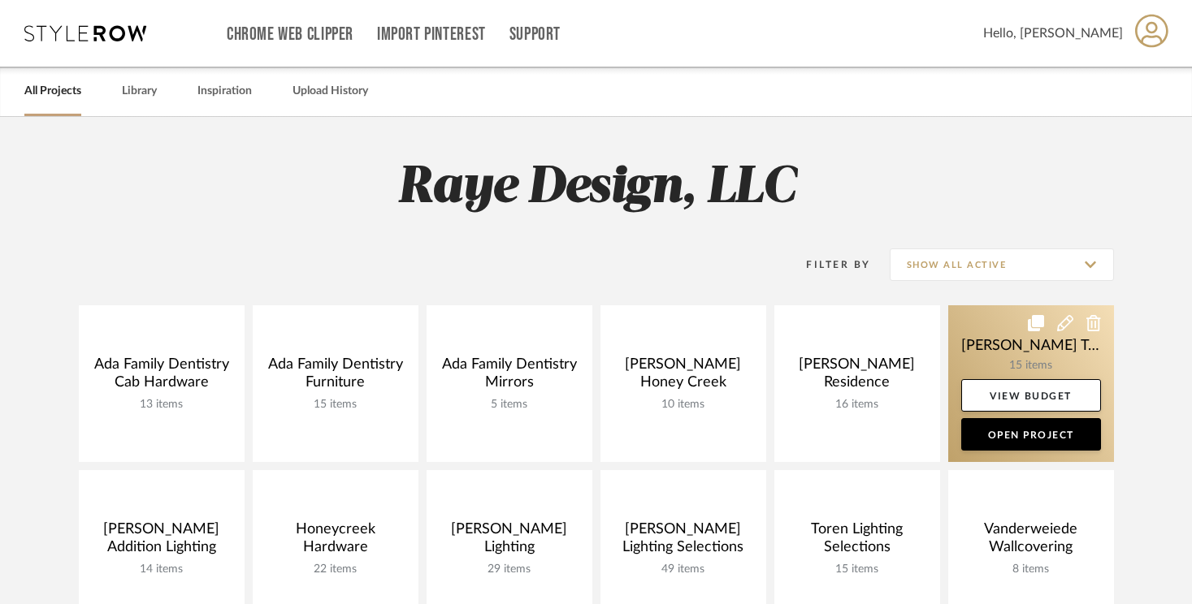
click at [1067, 341] on link at bounding box center [1031, 383] width 166 height 157
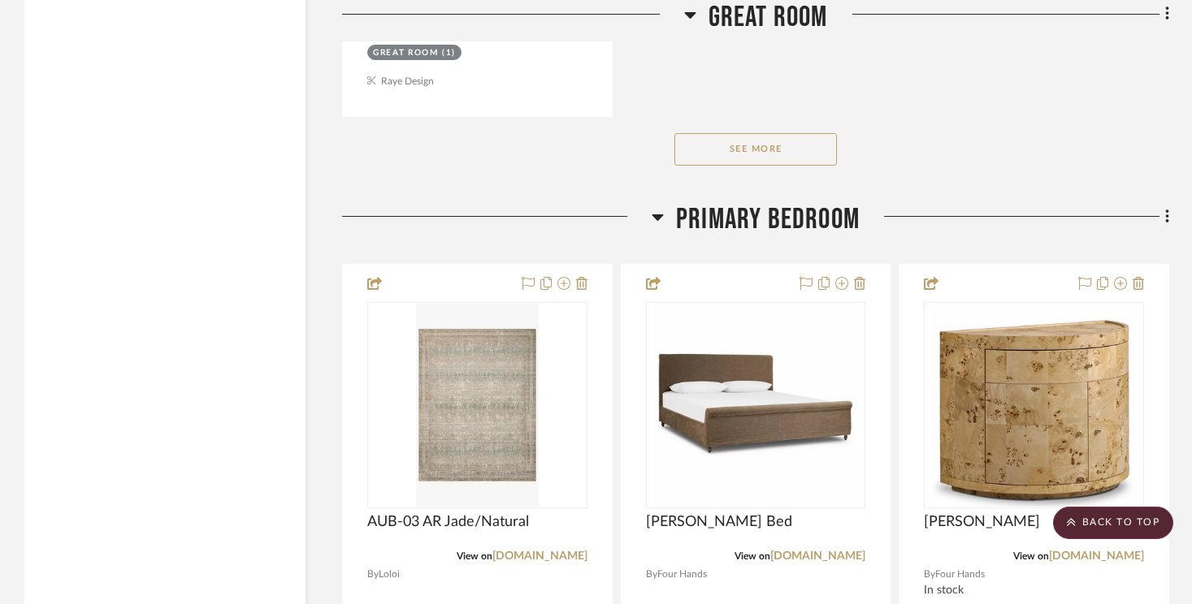
scroll to position [4251, 0]
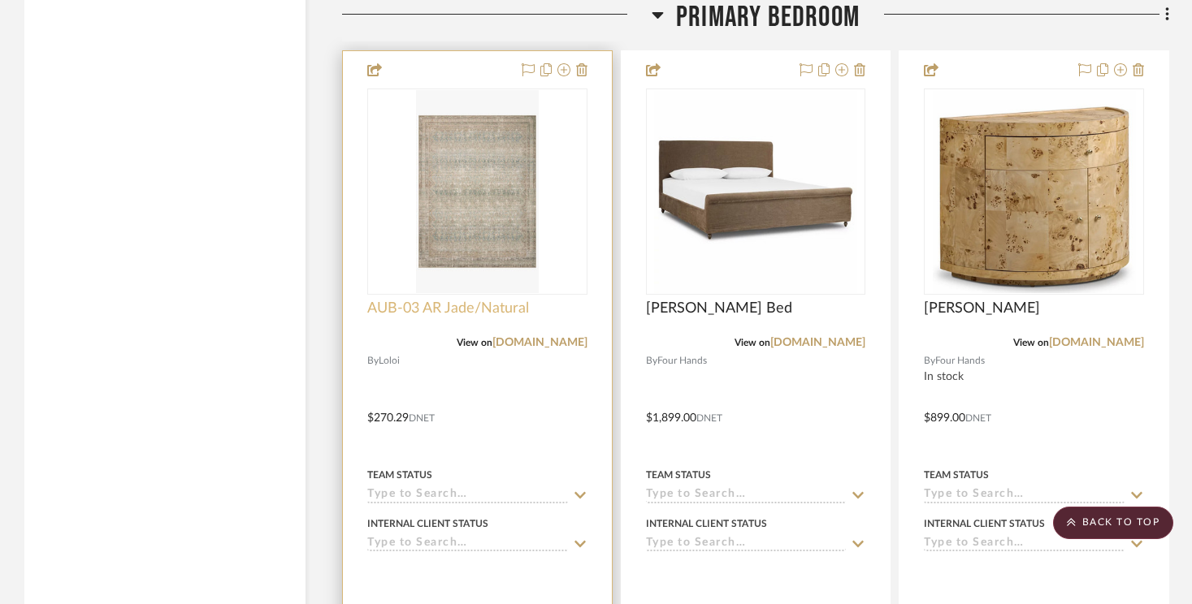
click at [438, 300] on span "AUB-03 AR Jade/Natural" at bounding box center [448, 309] width 162 height 18
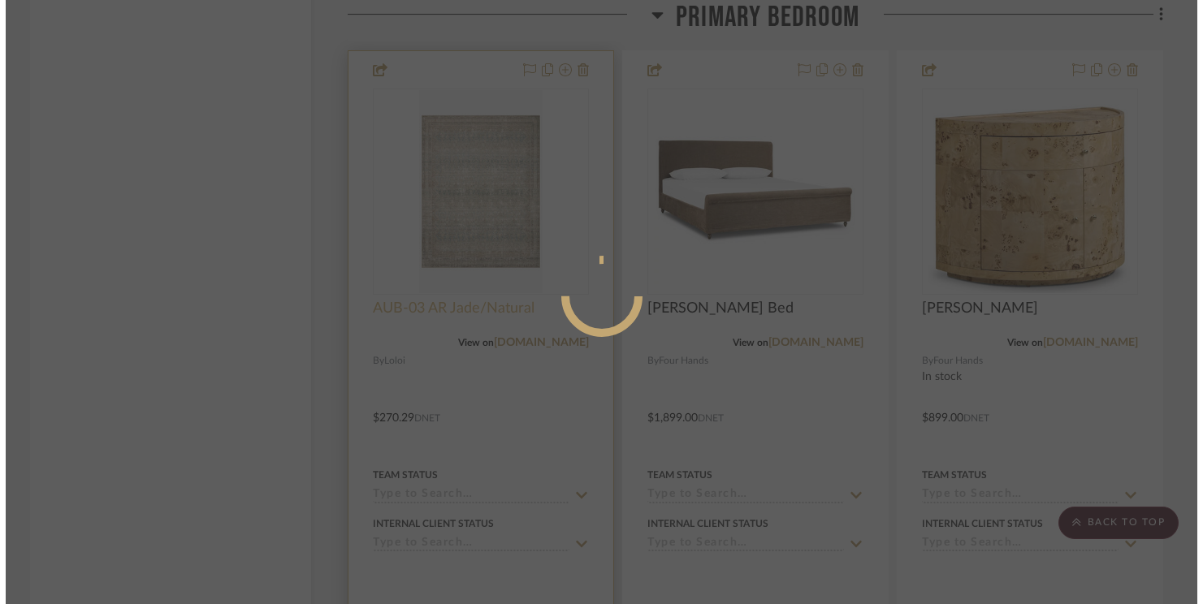
scroll to position [0, 0]
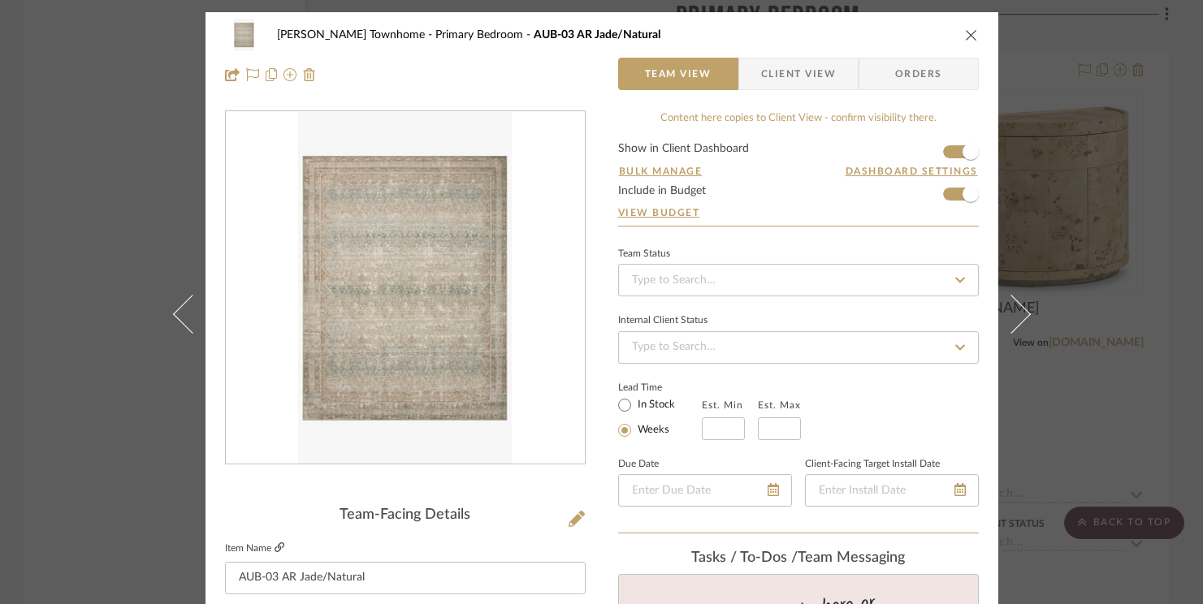
click at [275, 543] on icon at bounding box center [280, 548] width 10 height 10
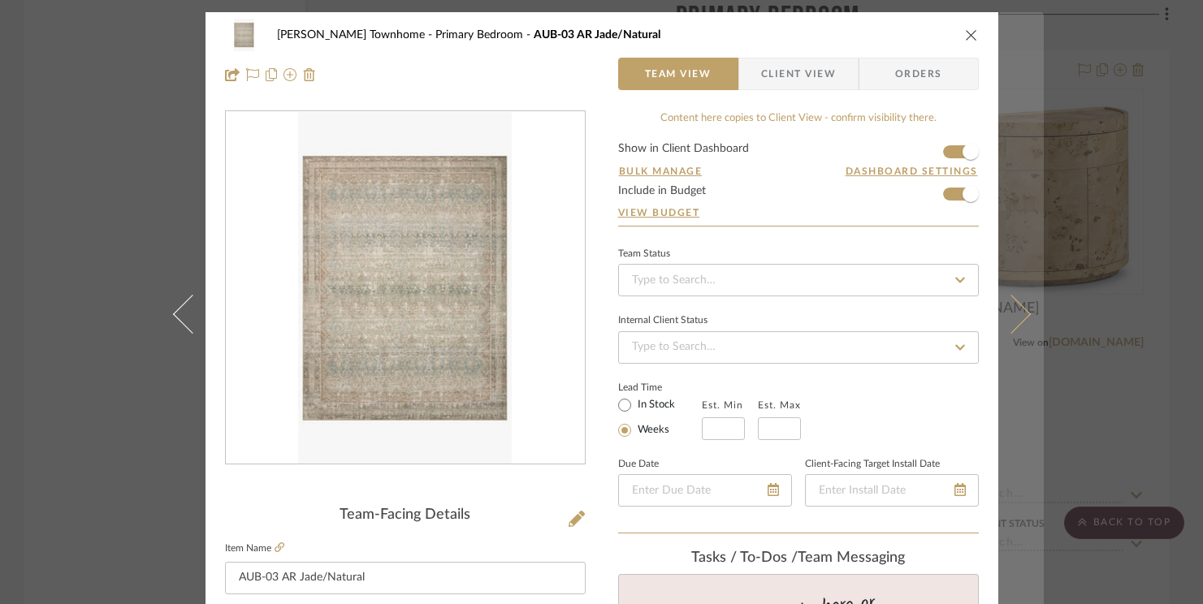
click at [1003, 316] on icon at bounding box center [1010, 314] width 39 height 39
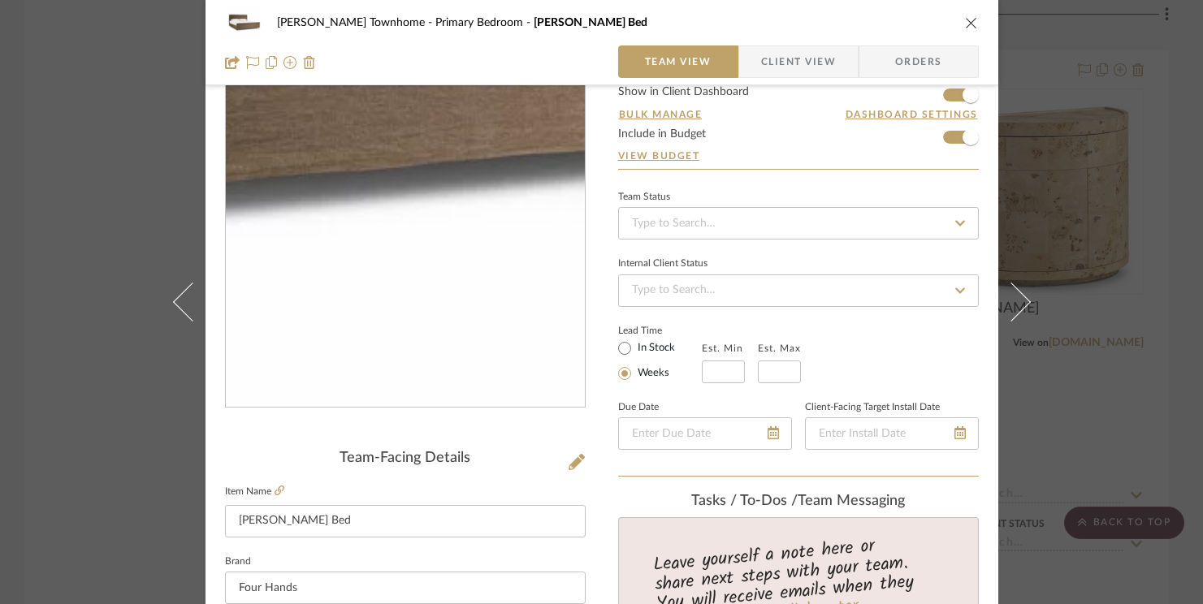
scroll to position [74, 0]
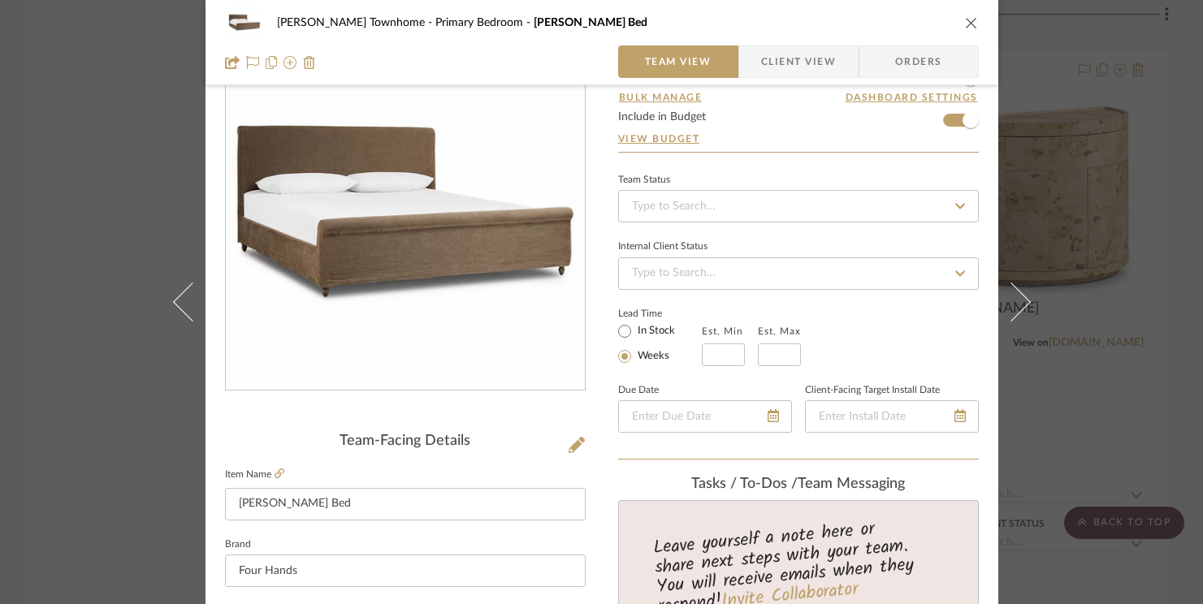
click at [279, 475] on fieldset "Item Name [PERSON_NAME]" at bounding box center [405, 492] width 361 height 57
click at [275, 473] on icon at bounding box center [280, 474] width 10 height 10
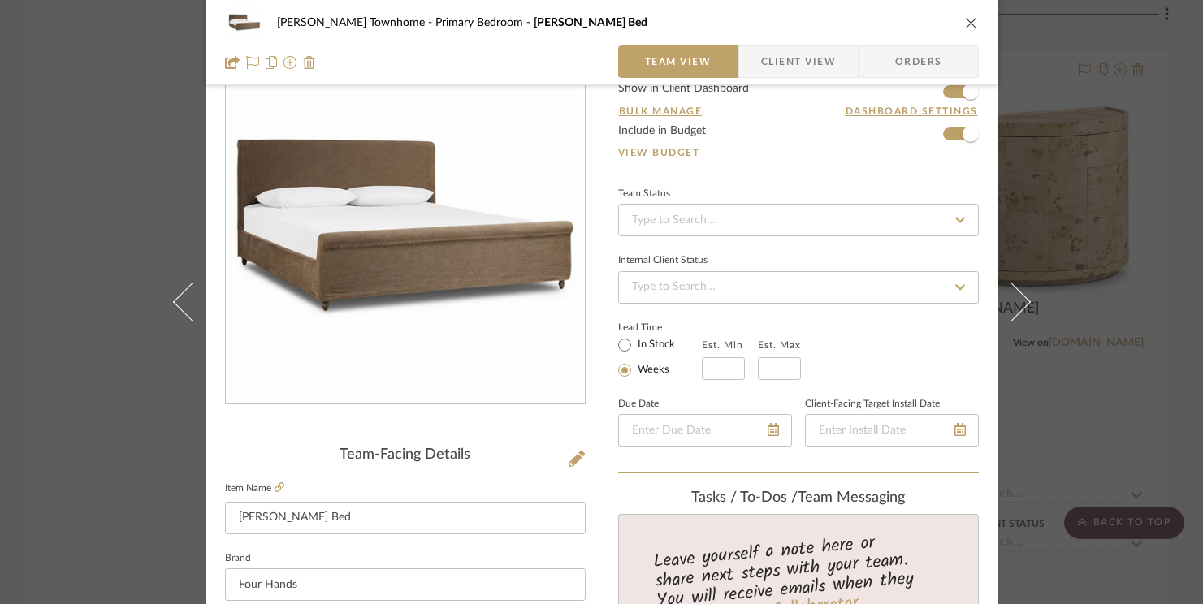
scroll to position [0, 0]
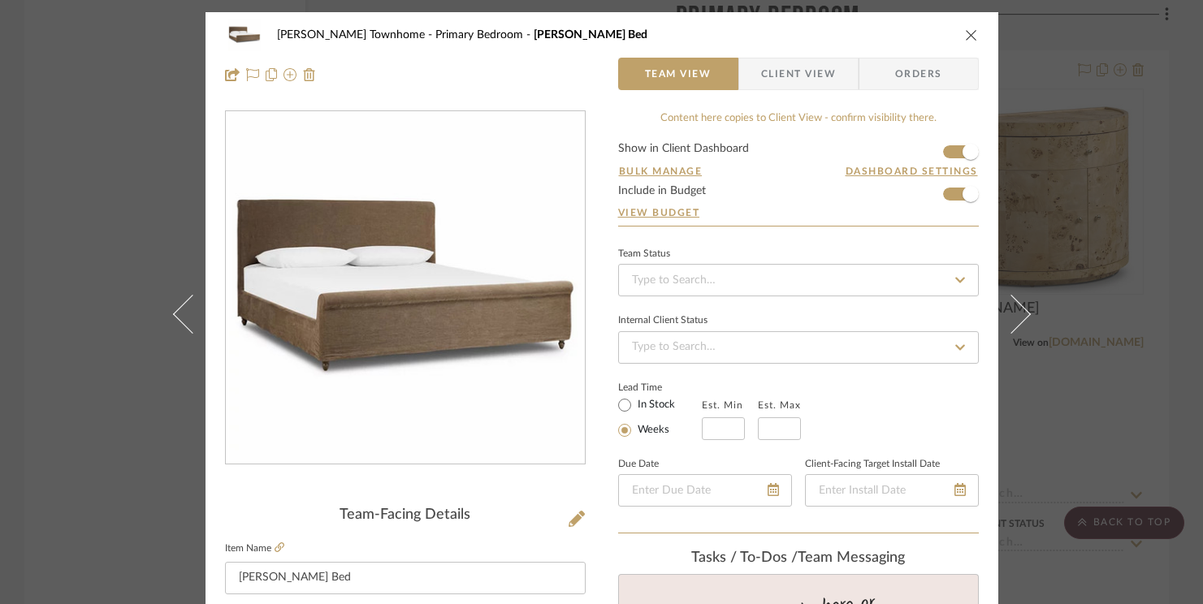
click at [965, 31] on icon "close" at bounding box center [971, 34] width 13 height 13
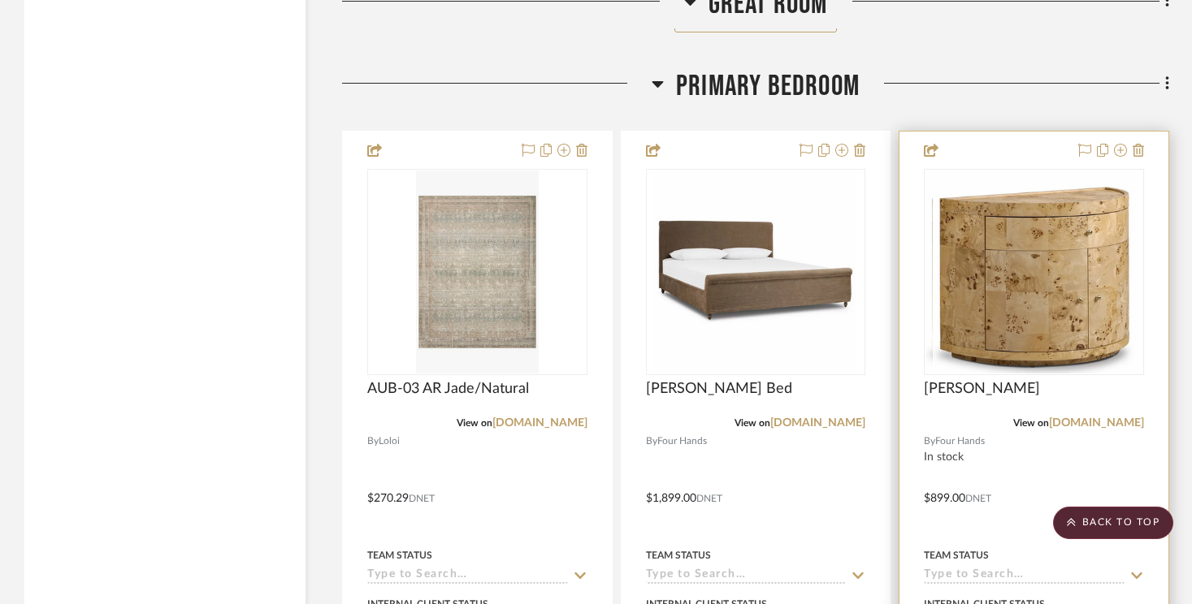
scroll to position [4185, 0]
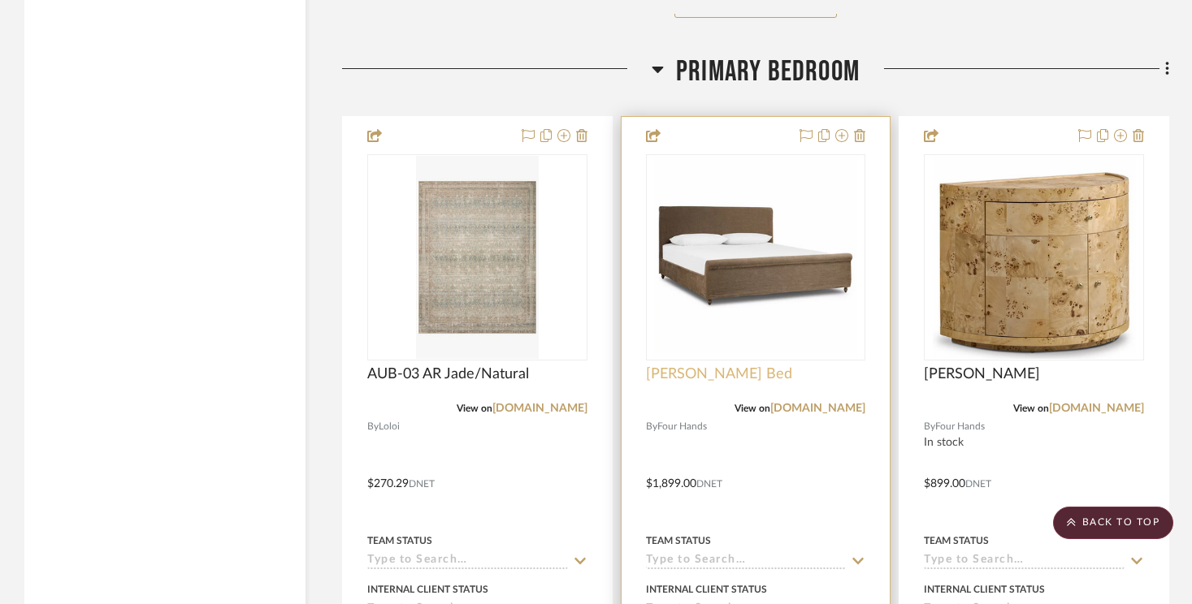
click at [692, 366] on span "[PERSON_NAME] Bed" at bounding box center [719, 375] width 146 height 18
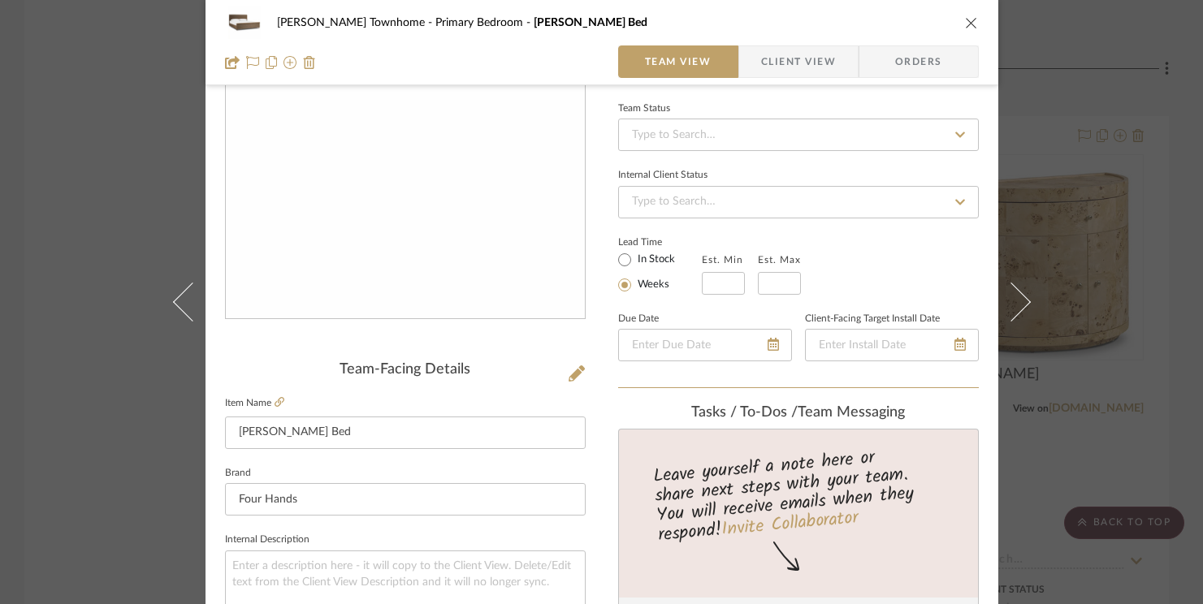
scroll to position [149, 0]
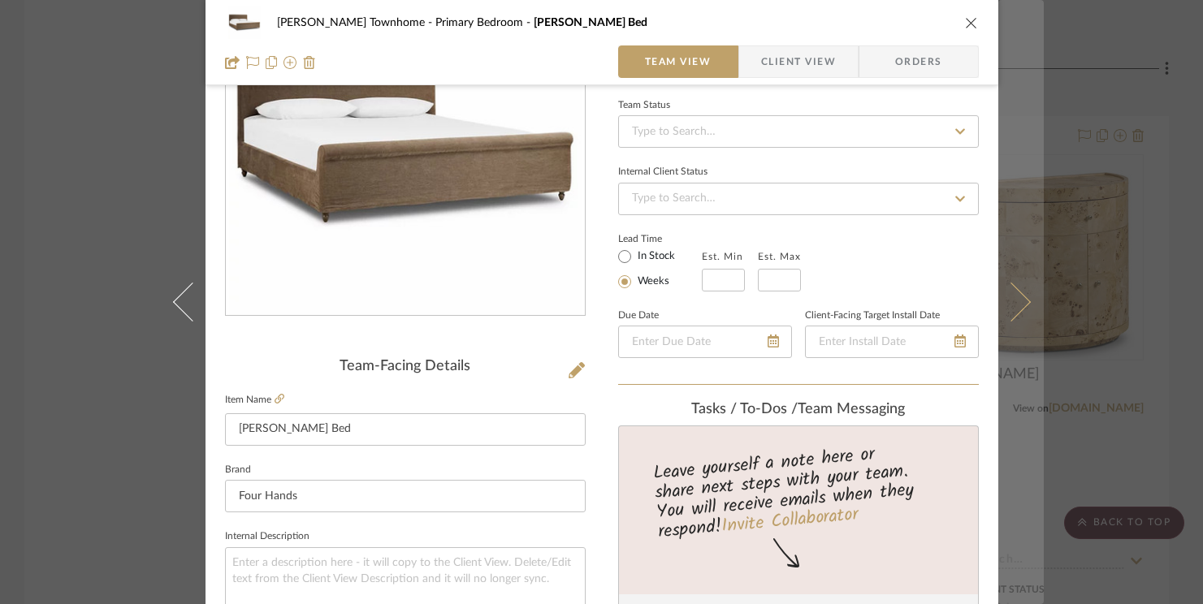
click at [1016, 303] on icon at bounding box center [1010, 302] width 39 height 39
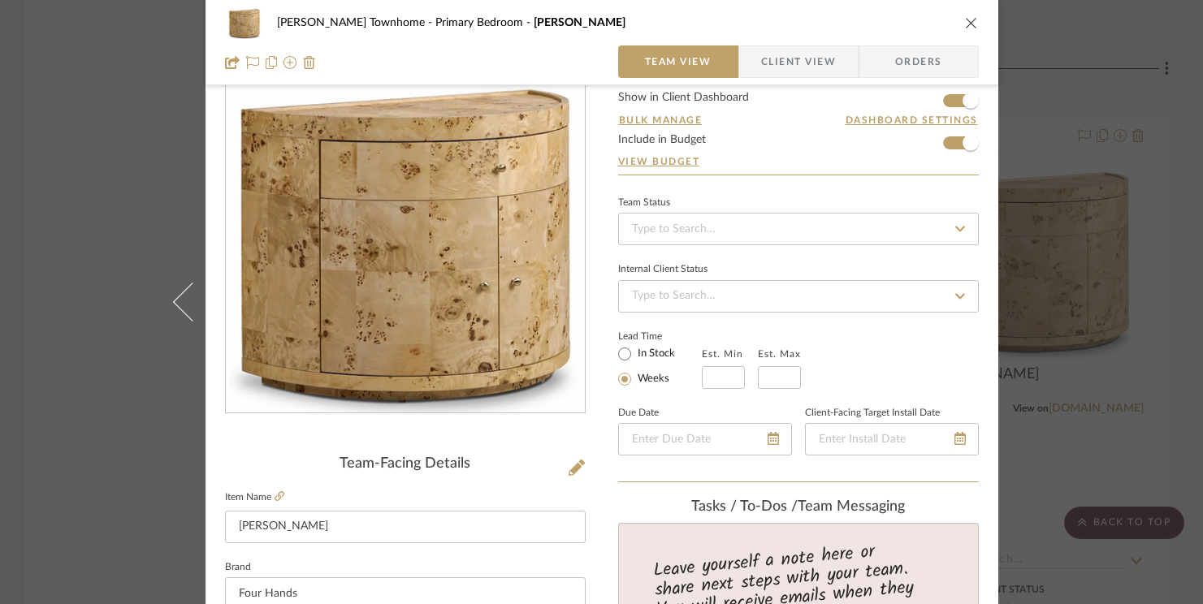
scroll to position [54, 0]
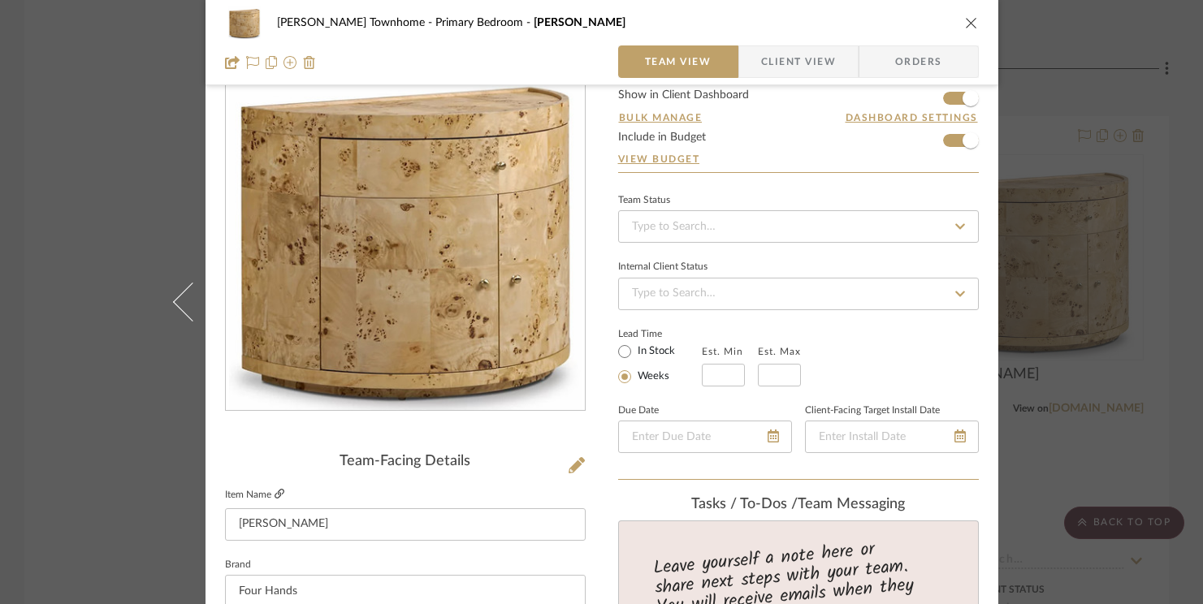
click at [279, 492] on icon at bounding box center [280, 494] width 10 height 10
